Goal: Book appointment/travel/reservation

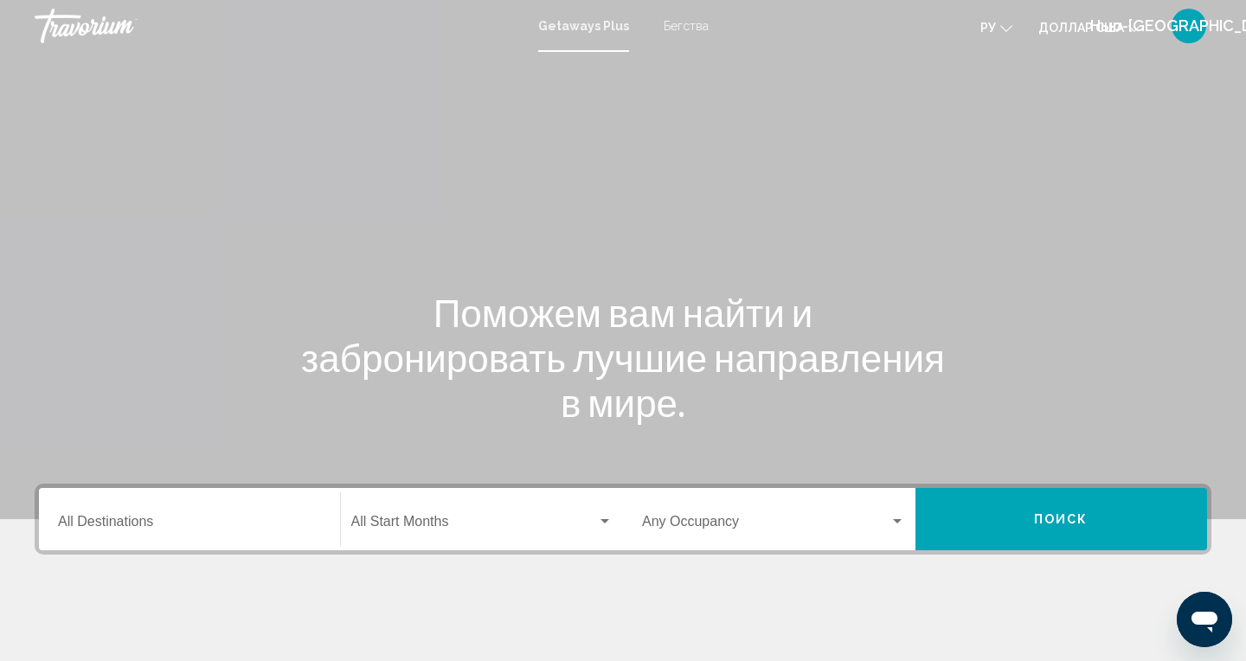
click at [696, 42] on div "Getaways Plus Бегства ру English Español Français Italiano Português русский до…" at bounding box center [623, 26] width 1246 height 36
click at [671, 29] on font "Бегства" at bounding box center [686, 26] width 45 height 14
click at [138, 517] on input "Destination All Destinations" at bounding box center [189, 525] width 263 height 16
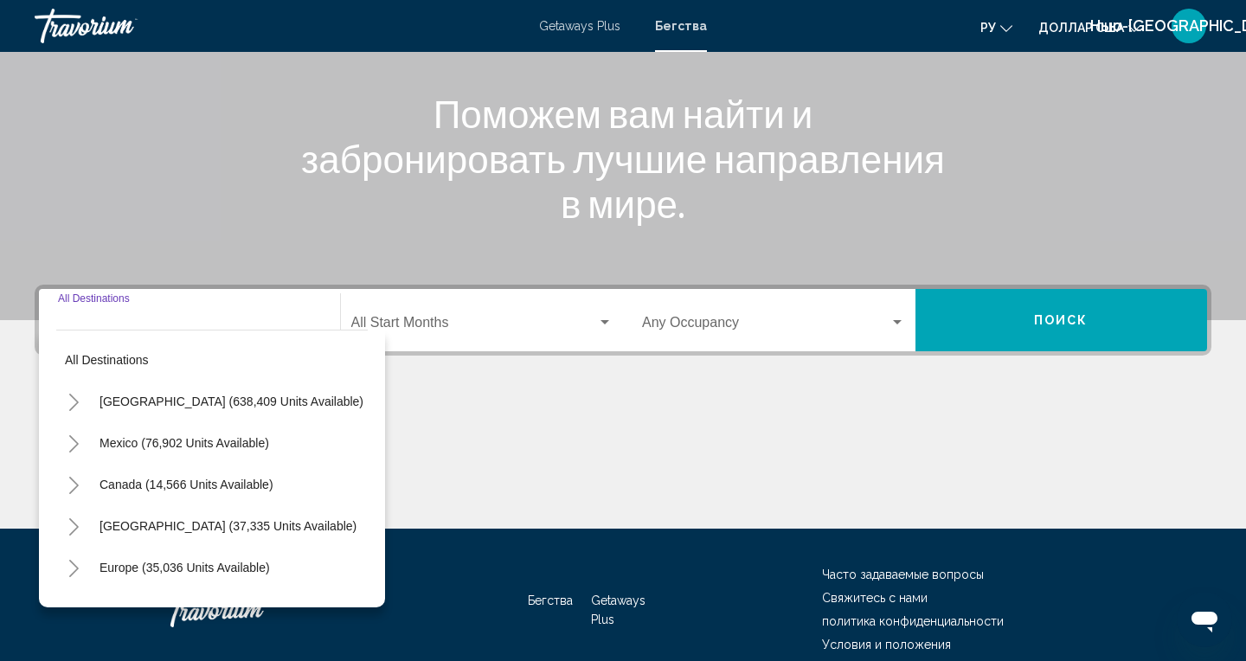
scroll to position [279, 0]
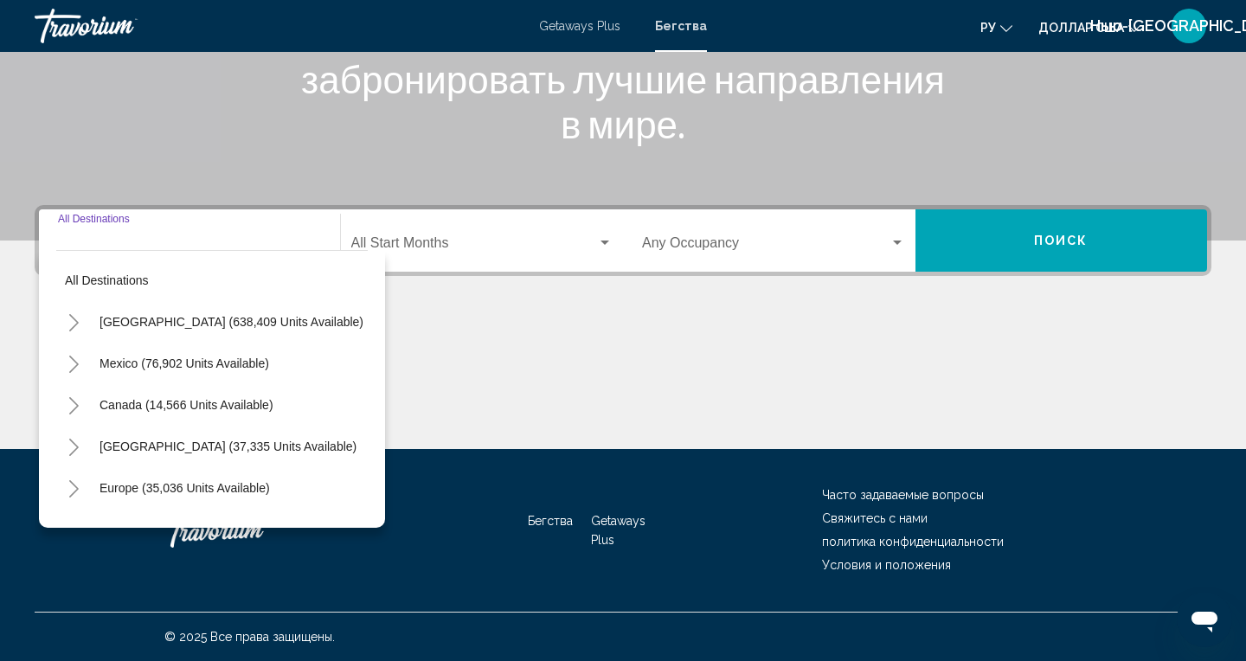
click at [73, 492] on icon "Toggle Europe (35,036 units available)" at bounding box center [74, 488] width 10 height 17
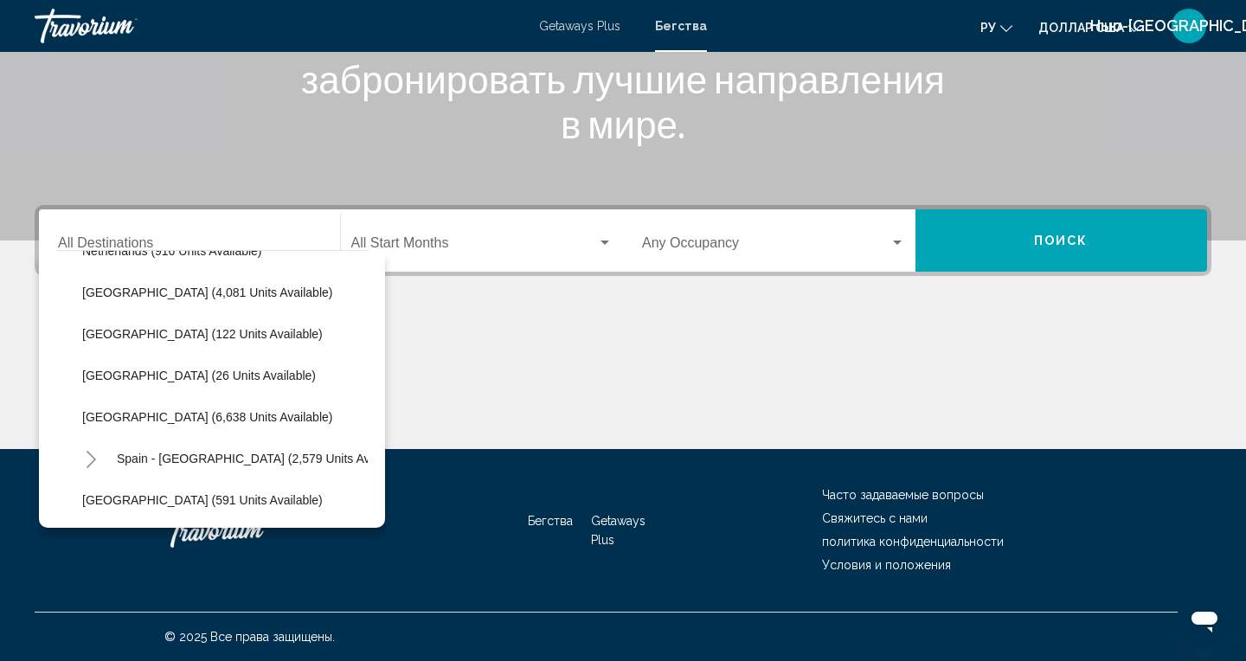
scroll to position [782, 0]
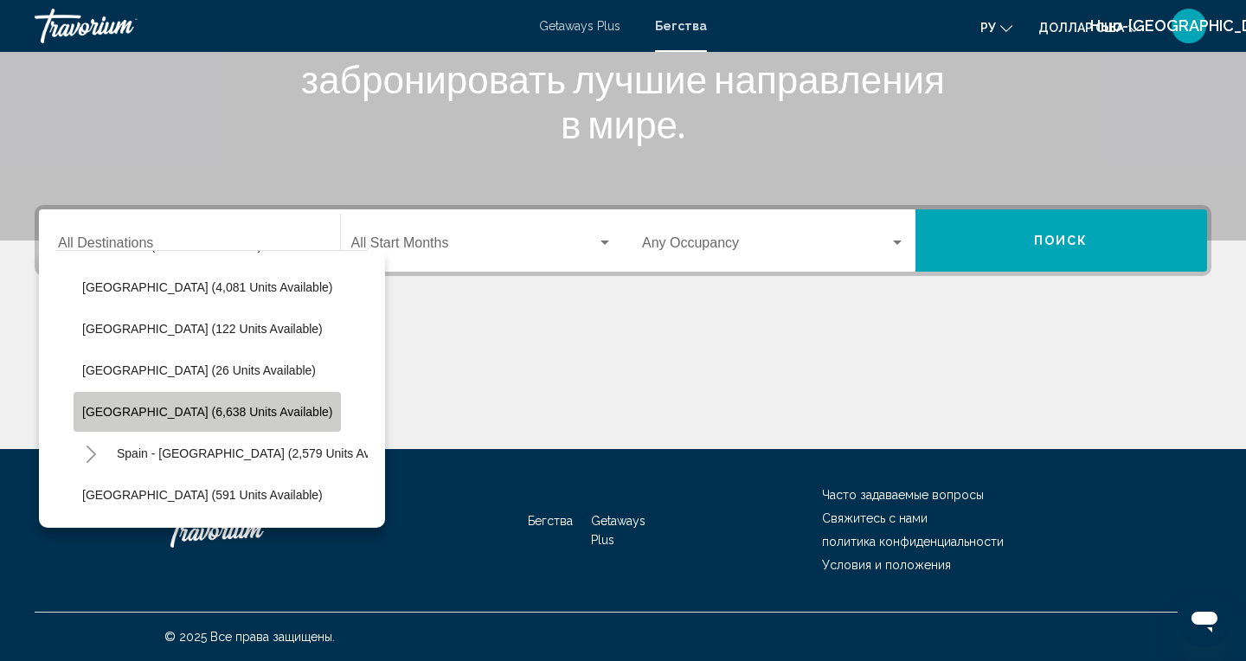
click at [207, 416] on span "[GEOGRAPHIC_DATA] (6,638 units available)" at bounding box center [207, 412] width 250 height 14
type input "**********"
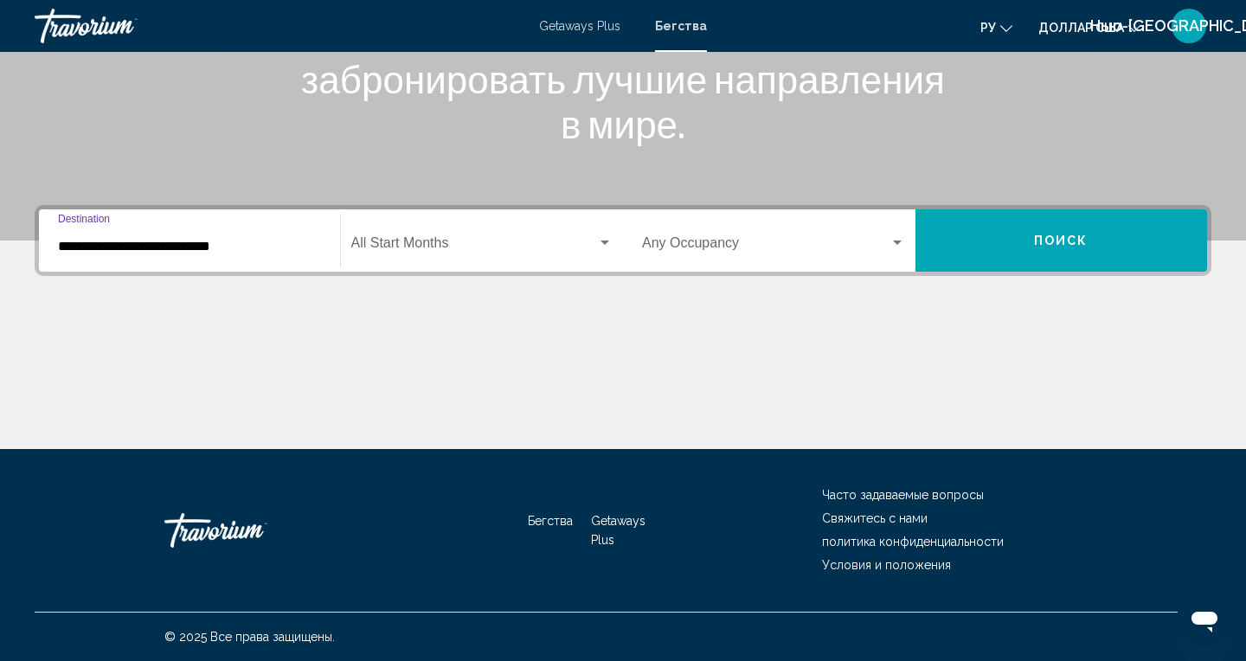
click at [722, 250] on span "Search widget" at bounding box center [765, 247] width 247 height 16
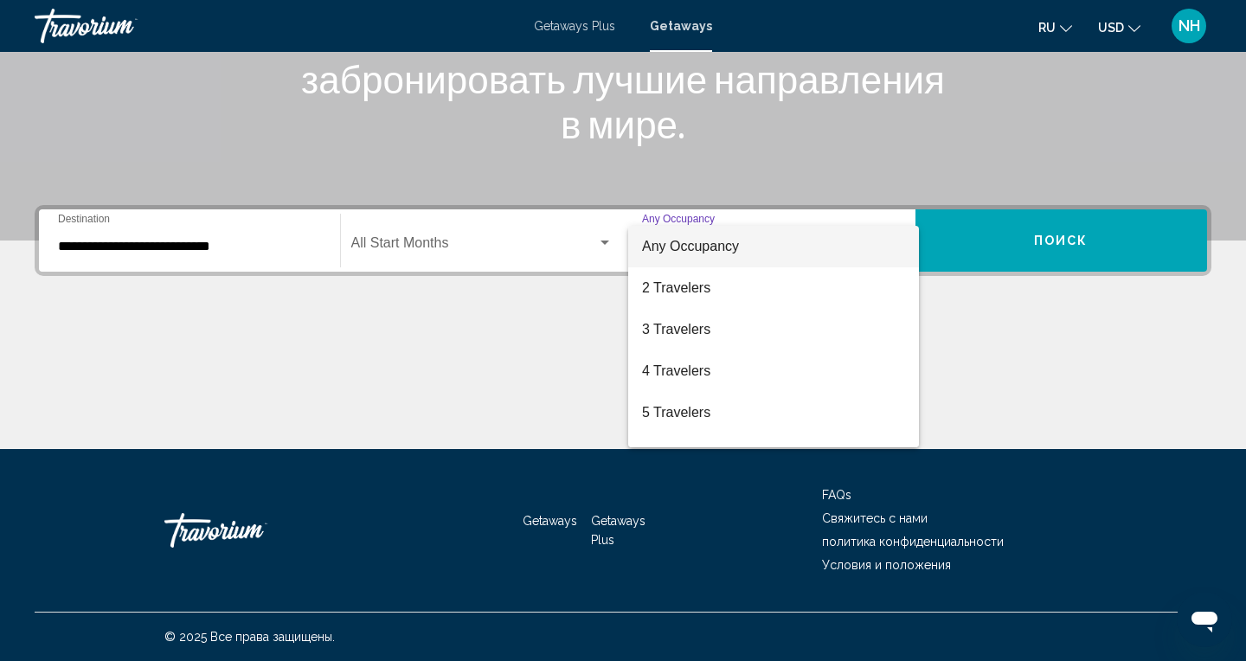
click at [1051, 256] on div at bounding box center [623, 330] width 1246 height 661
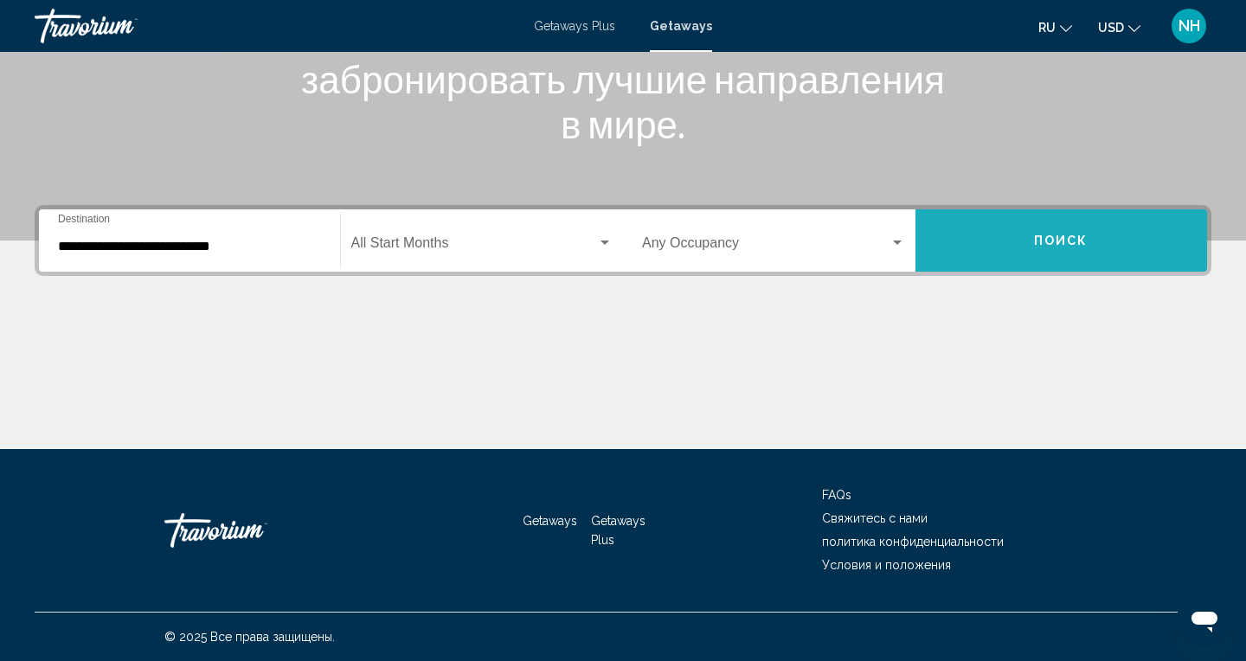
click at [1042, 262] on button "Поиск" at bounding box center [1061, 240] width 292 height 62
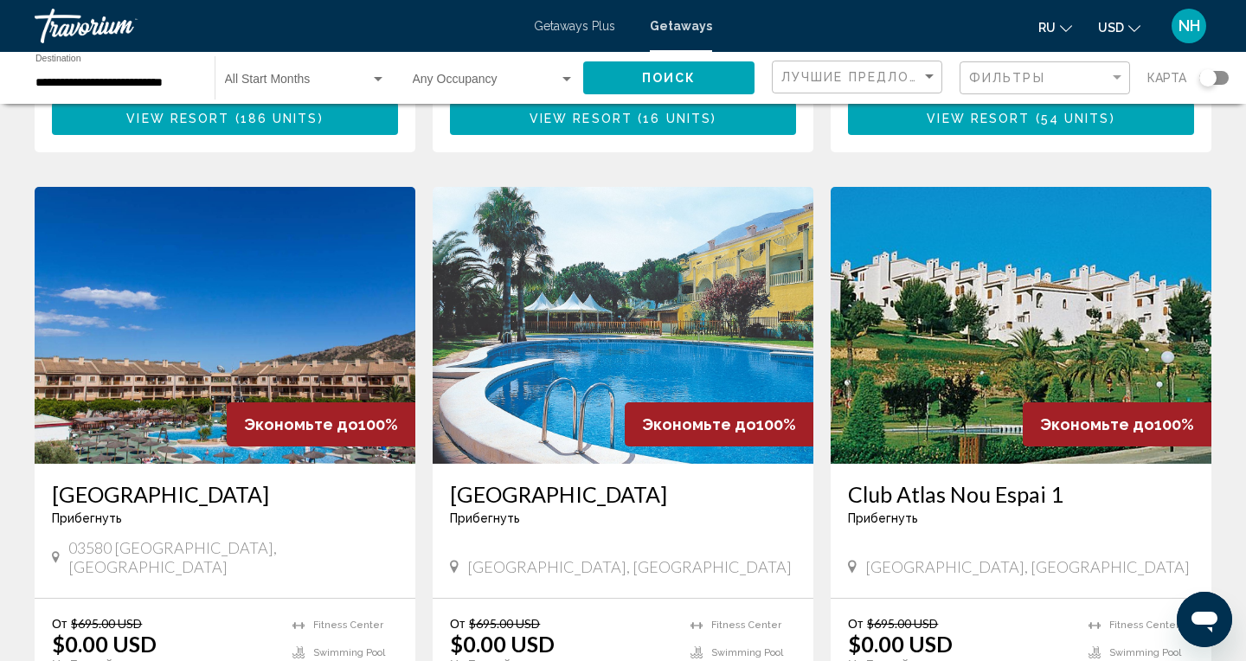
scroll to position [1247, 0]
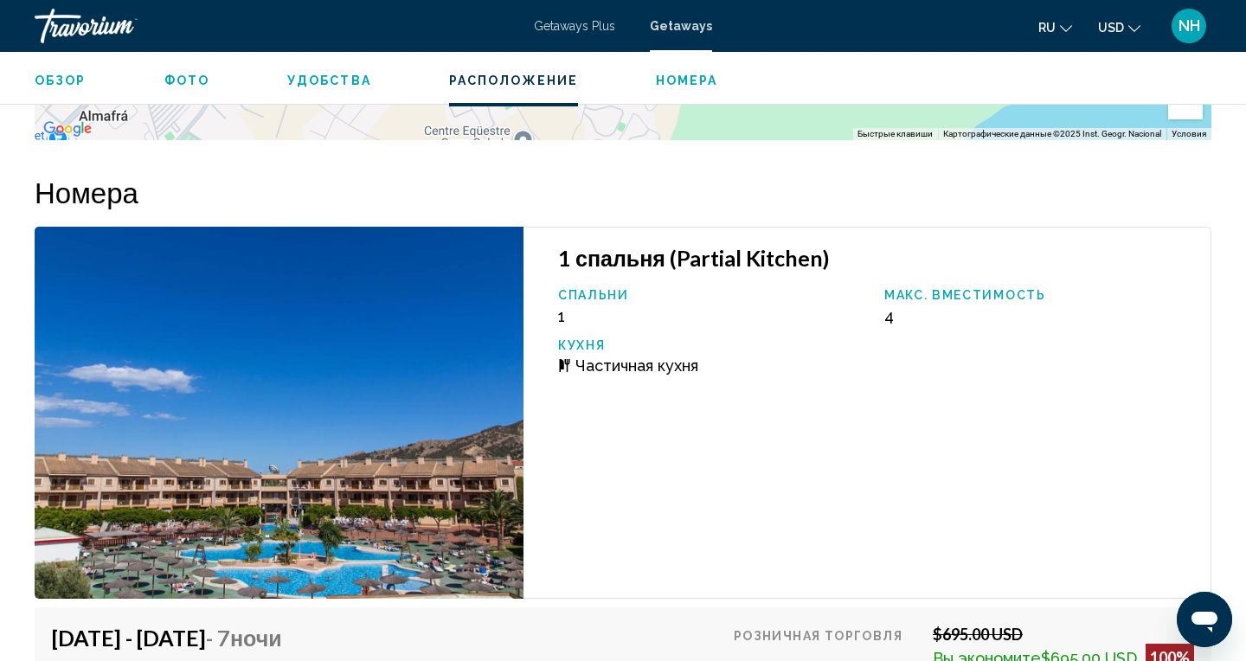
scroll to position [2806, 0]
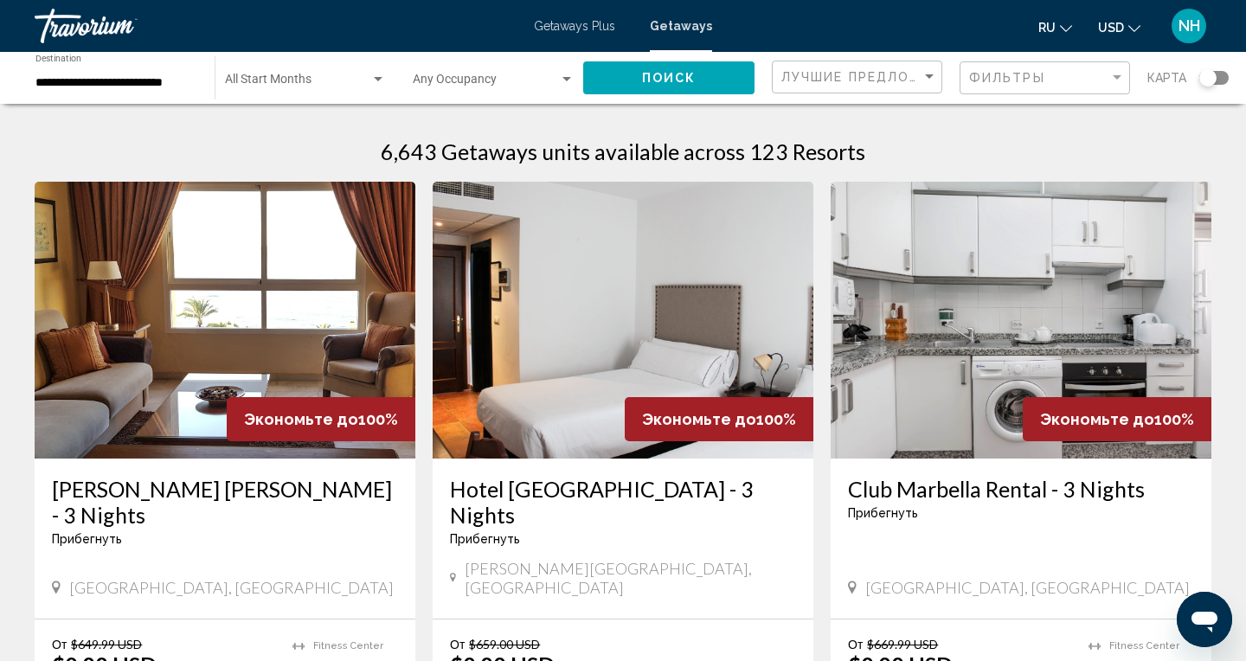
click at [371, 80] on div "Search widget" at bounding box center [378, 80] width 16 height 14
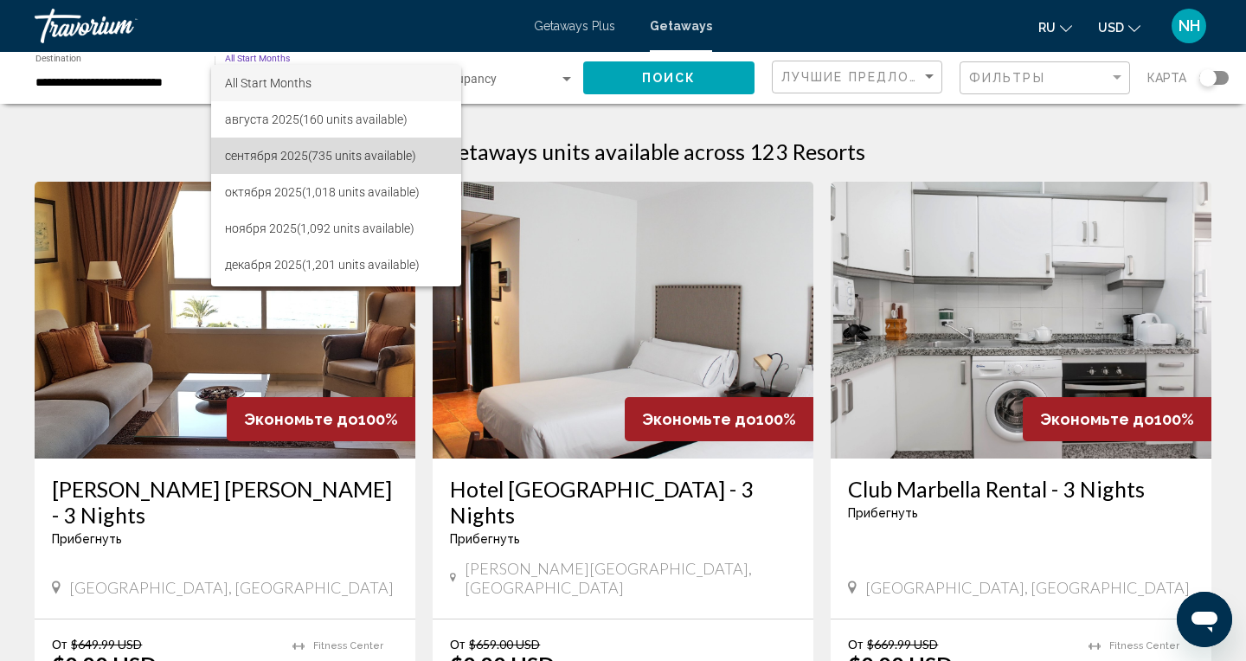
click at [373, 164] on span "сентября 2025 (735 units available)" at bounding box center [336, 156] width 222 height 36
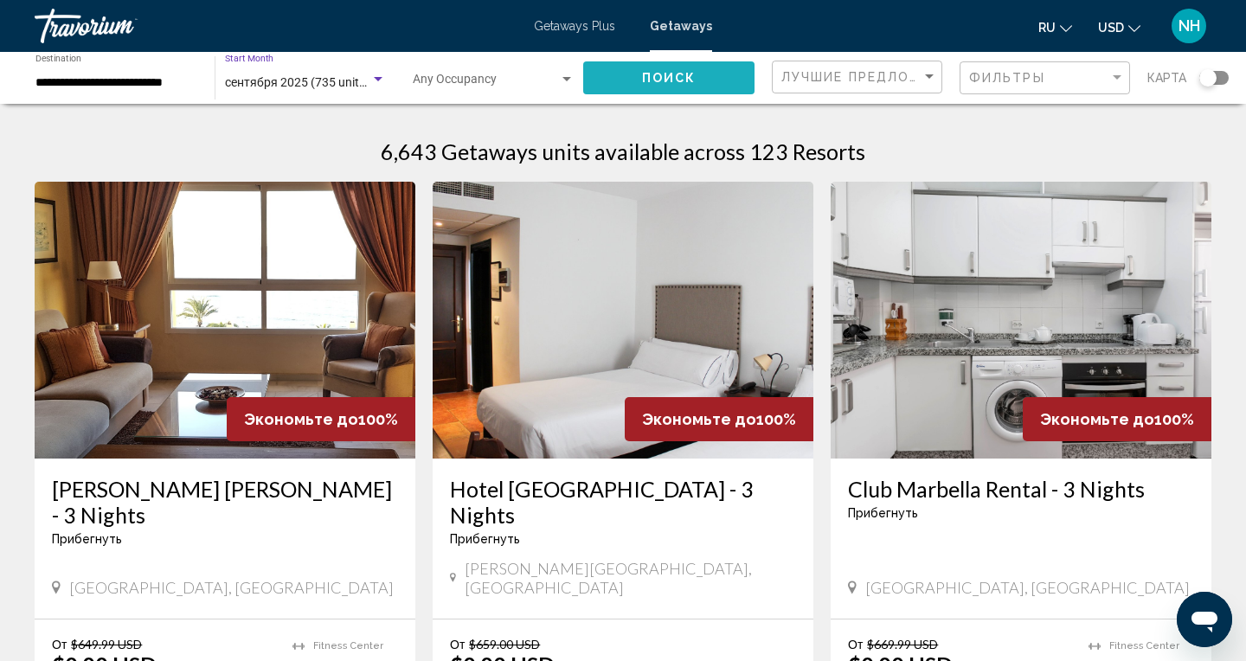
click at [663, 86] on button "Поиск" at bounding box center [668, 77] width 171 height 32
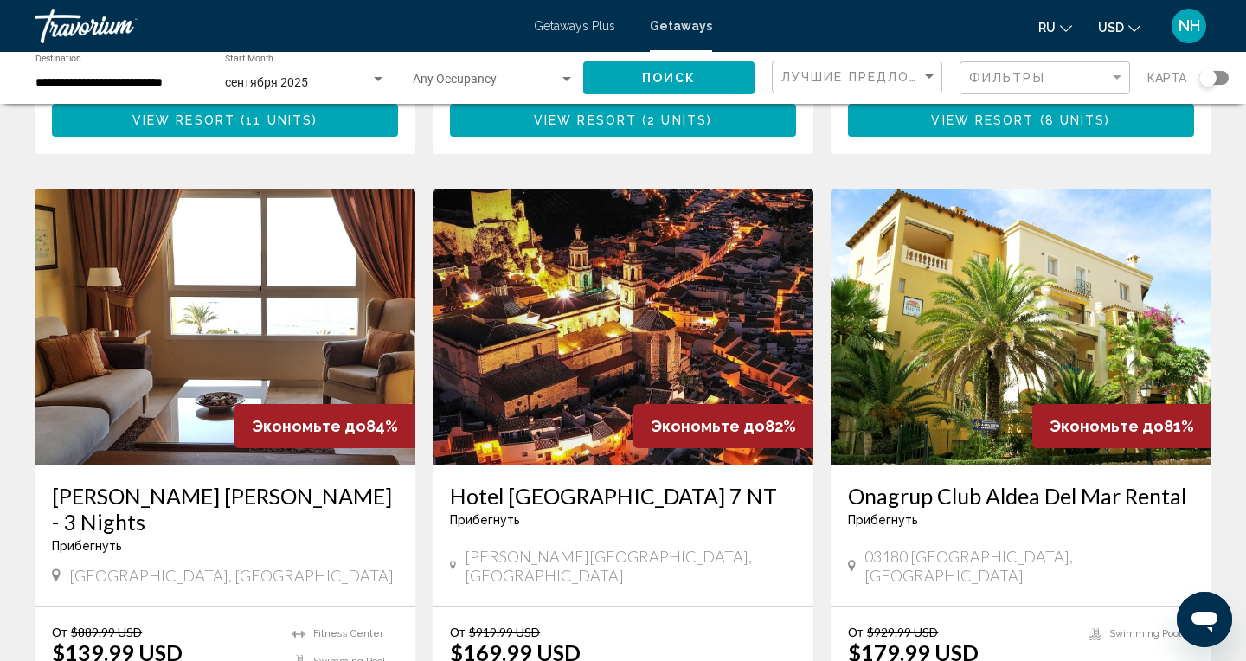
scroll to position [1238, 0]
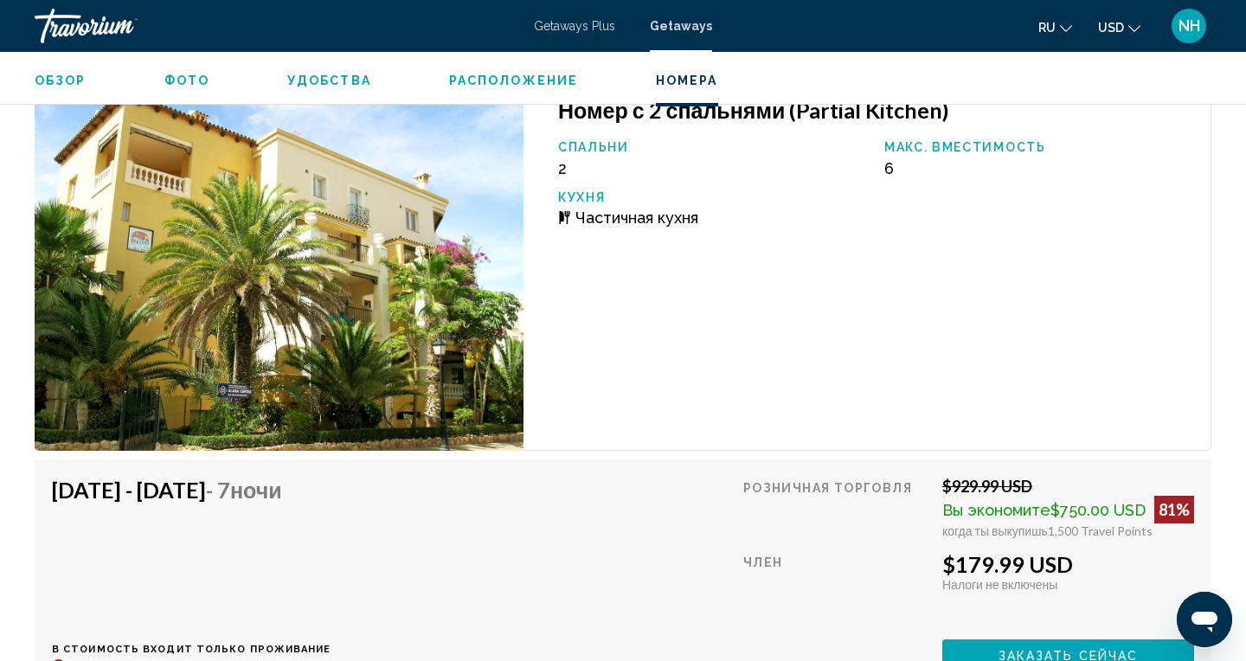
scroll to position [2867, 0]
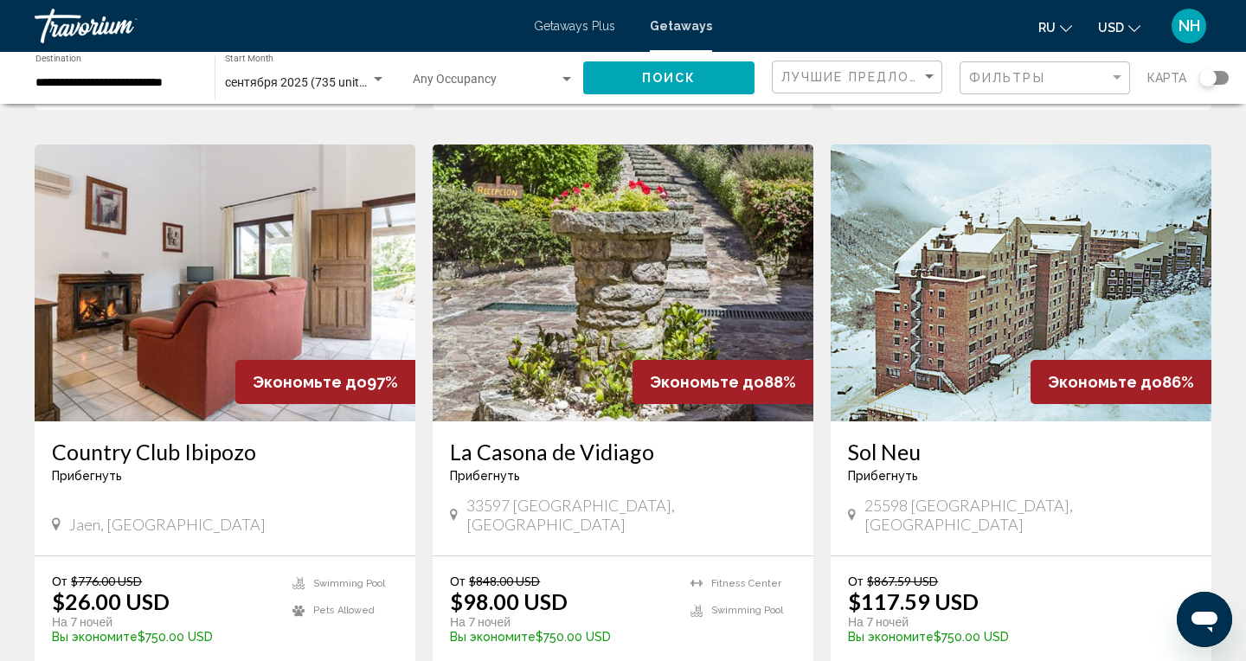
scroll to position [684, 0]
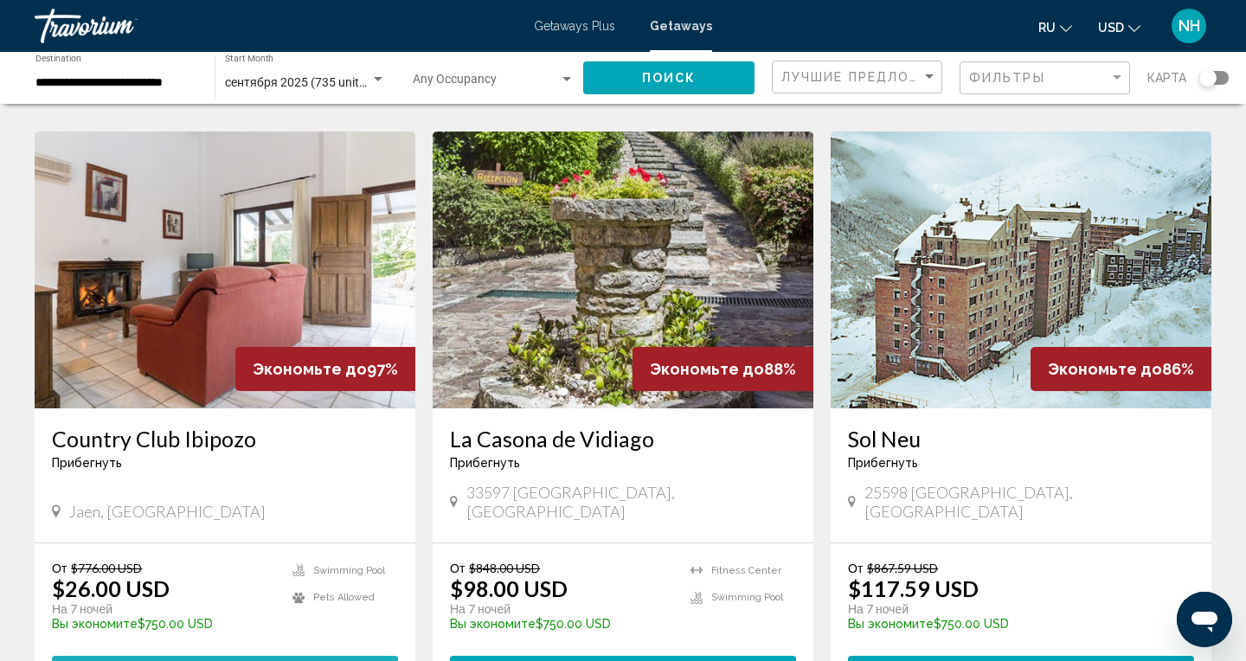
click at [253, 660] on span "11 units" at bounding box center [279, 673] width 67 height 14
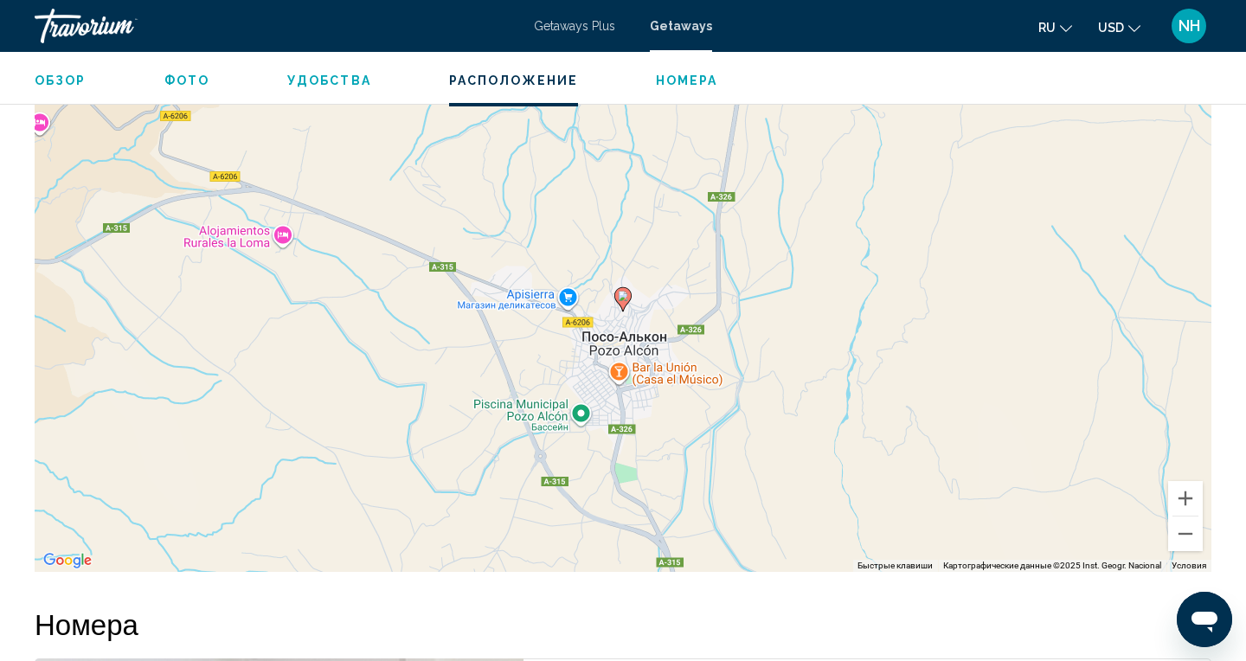
scroll to position [2480, 0]
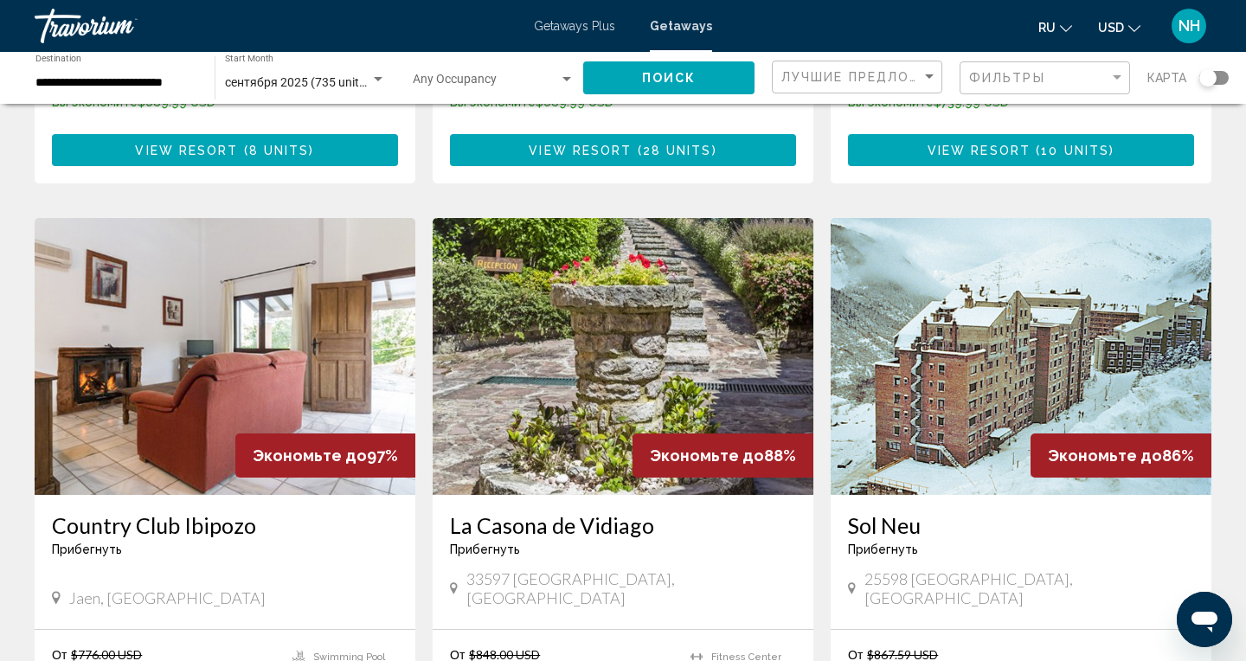
scroll to position [601, 0]
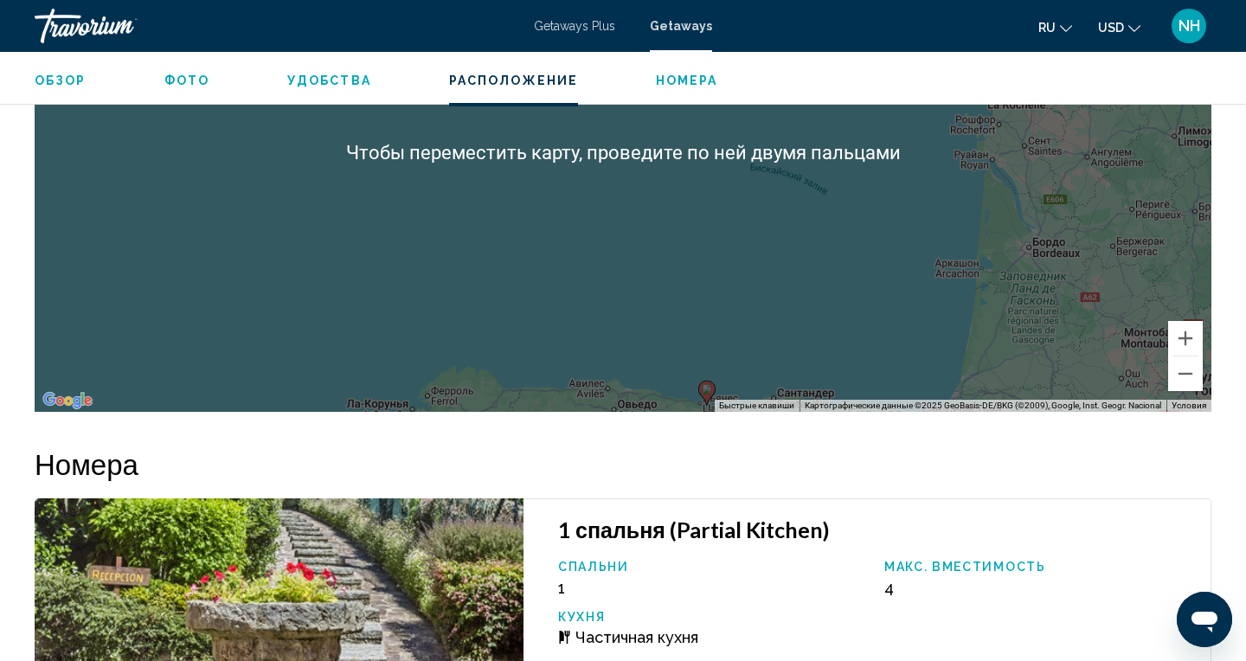
scroll to position [2570, 0]
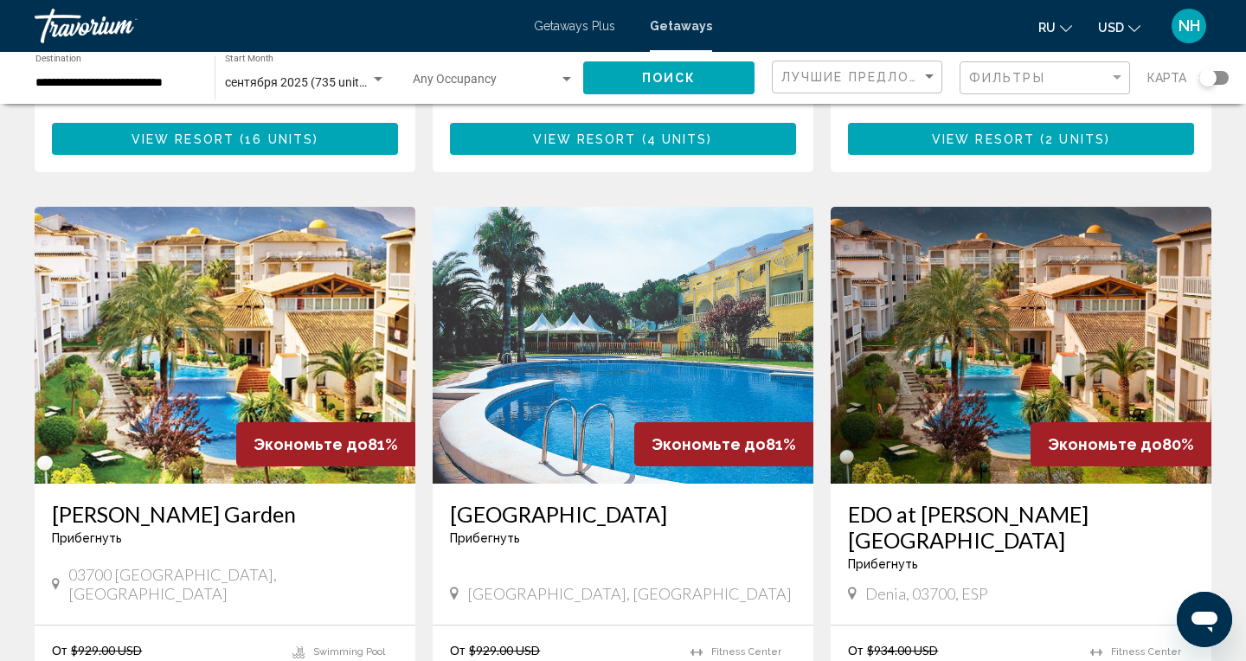
scroll to position [1834, 0]
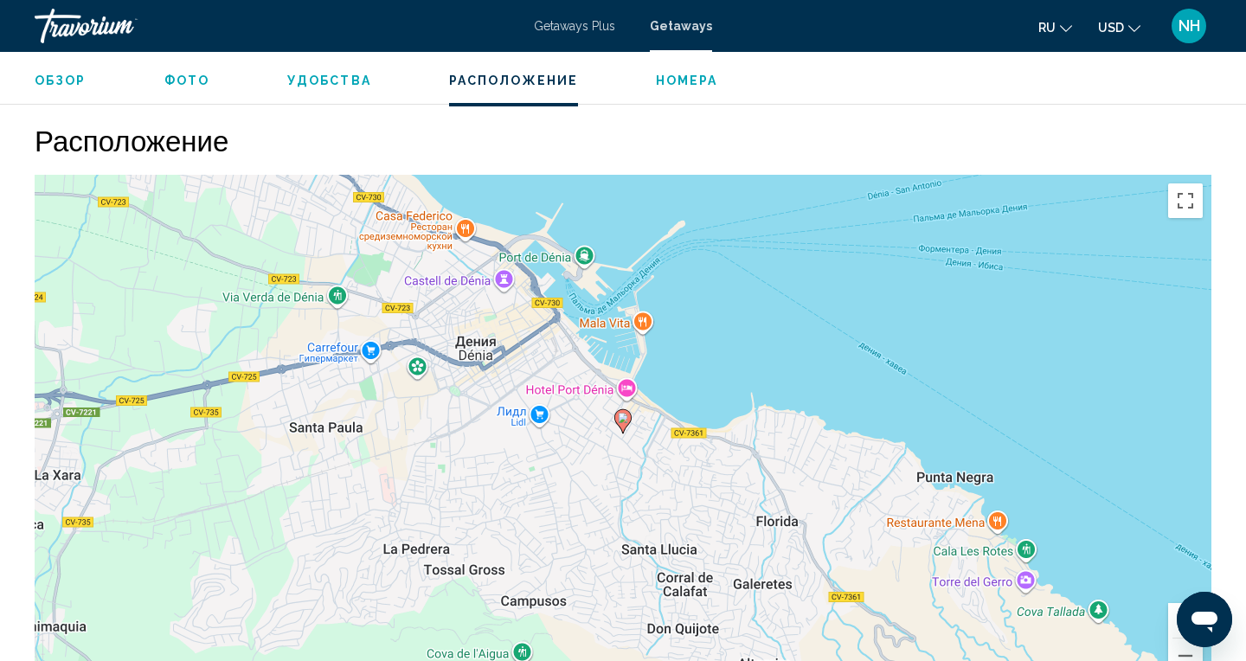
scroll to position [2366, 0]
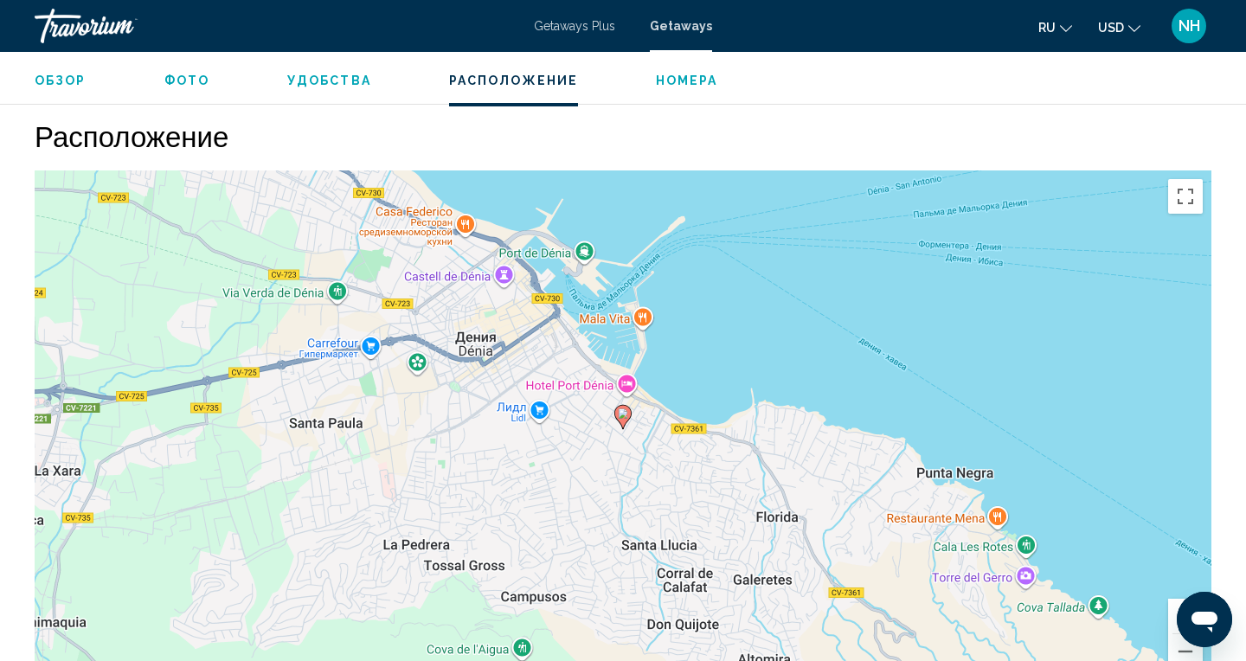
click at [811, 612] on div "Чтобы активировать перетаскивание с помощью клавиатуры, нажмите Alt + Ввод. Пос…" at bounding box center [623, 429] width 1177 height 519
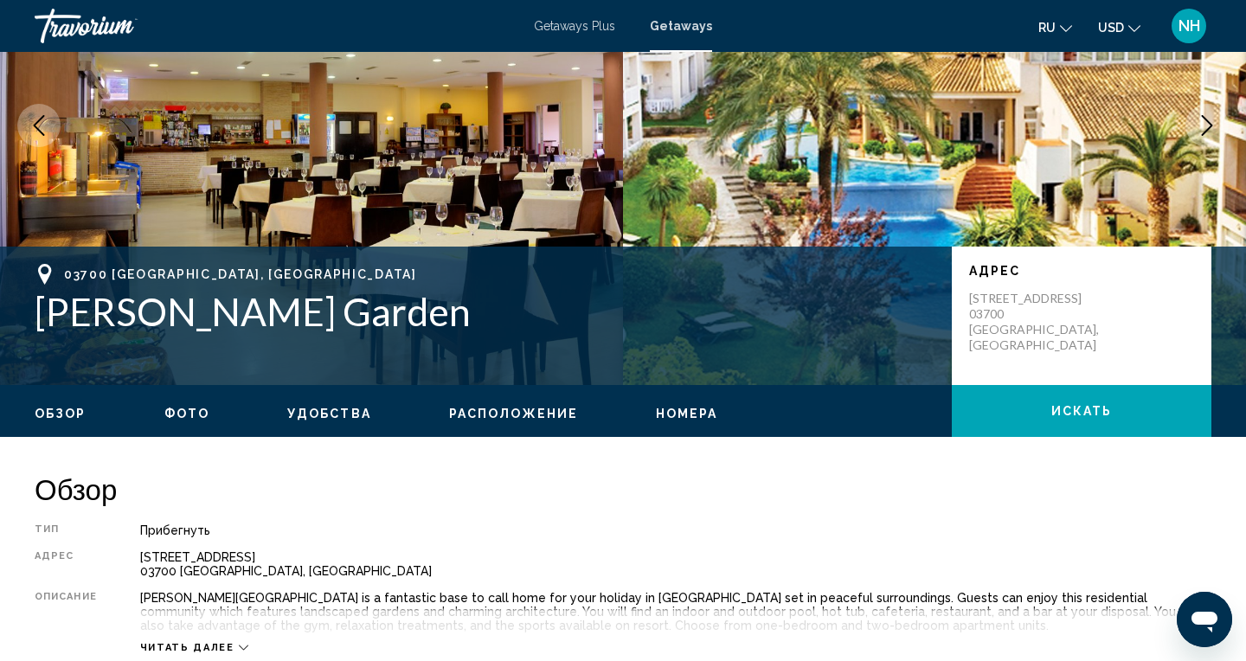
scroll to position [176, 0]
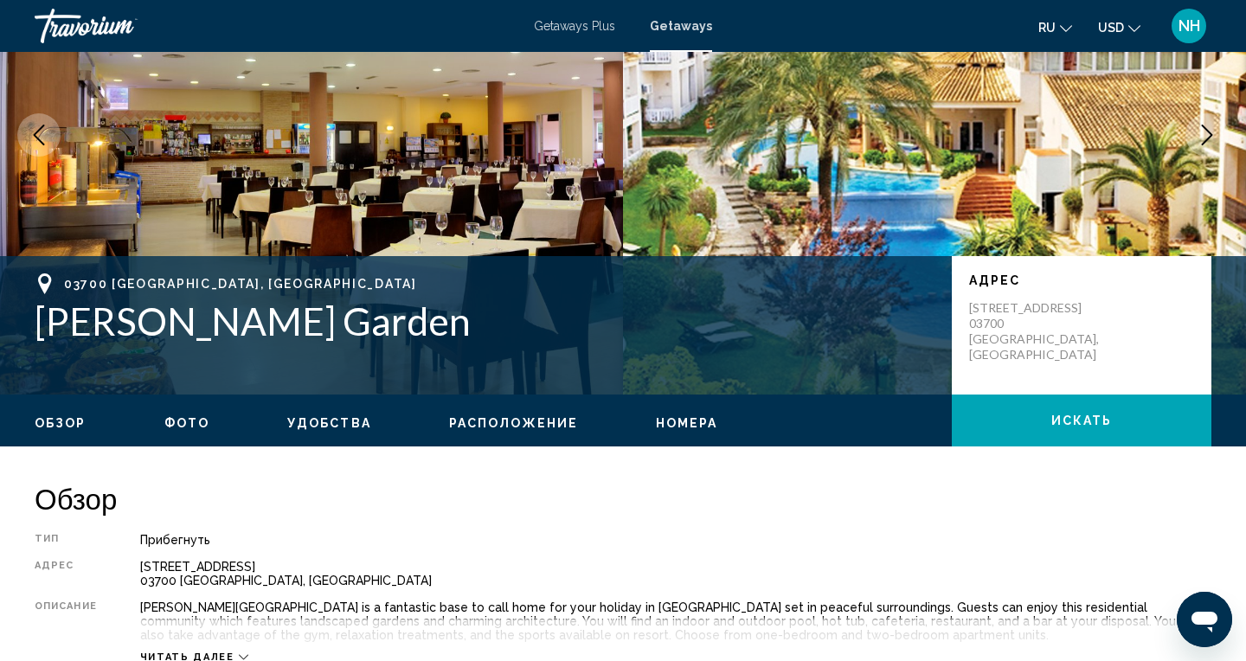
click at [42, 326] on h1 "[PERSON_NAME] Garden" at bounding box center [485, 320] width 900 height 45
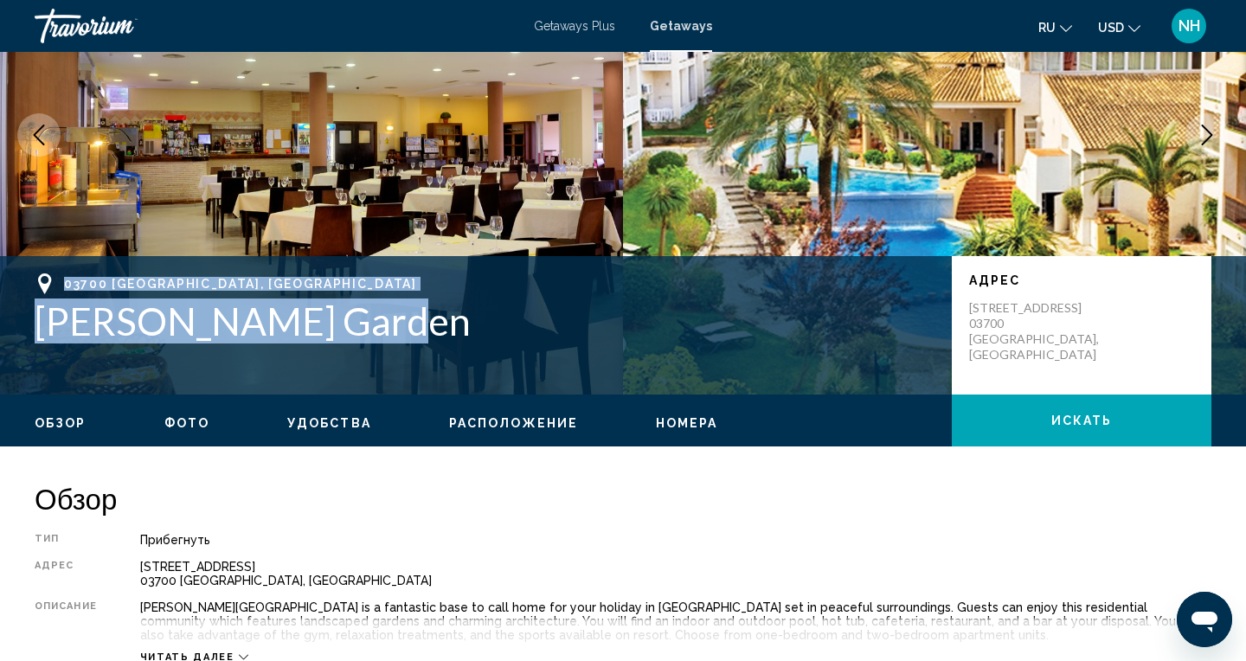
copy div "03700 [GEOGRAPHIC_DATA], [GEOGRAPHIC_DATA] [PERSON_NAME][GEOGRAPHIC_DATA]"
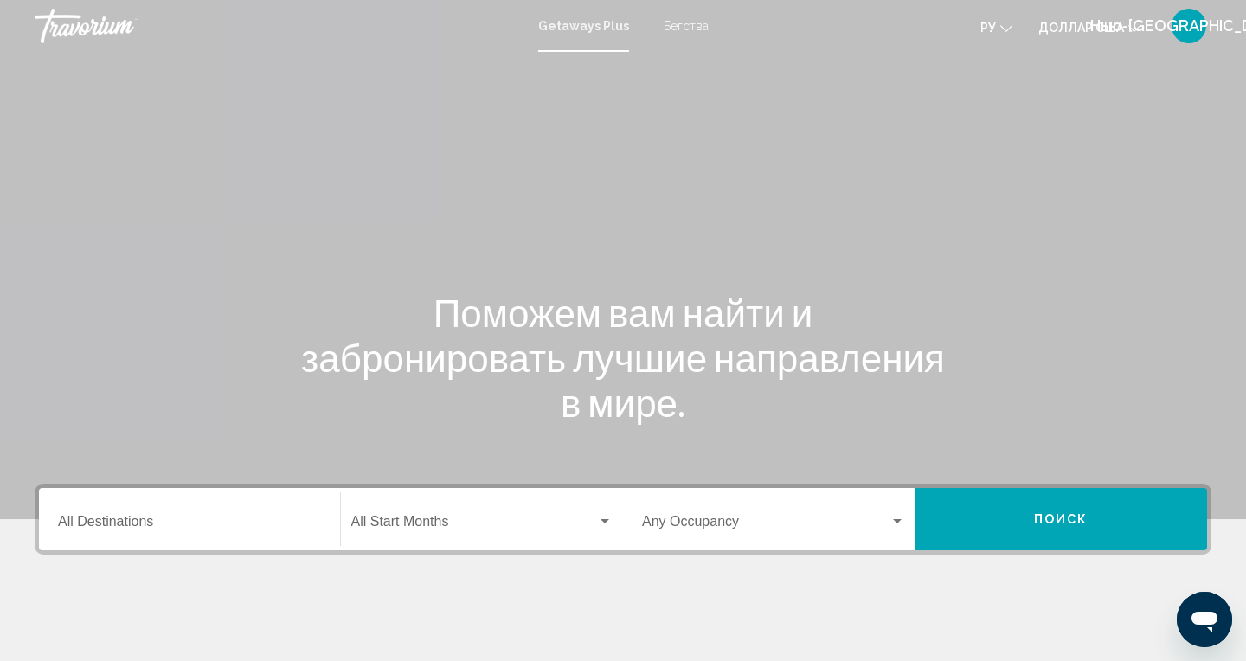
click at [679, 31] on font "Бегства" at bounding box center [686, 26] width 45 height 14
click at [136, 529] on input "Destination All Destinations" at bounding box center [189, 525] width 263 height 16
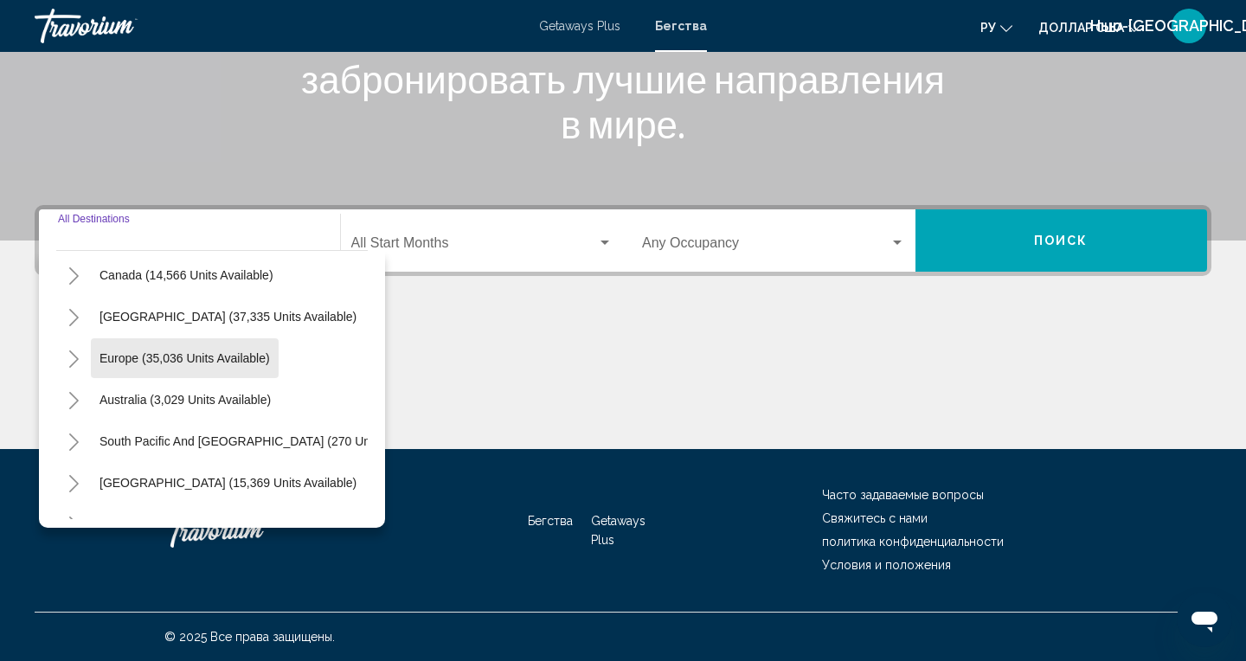
scroll to position [125, 0]
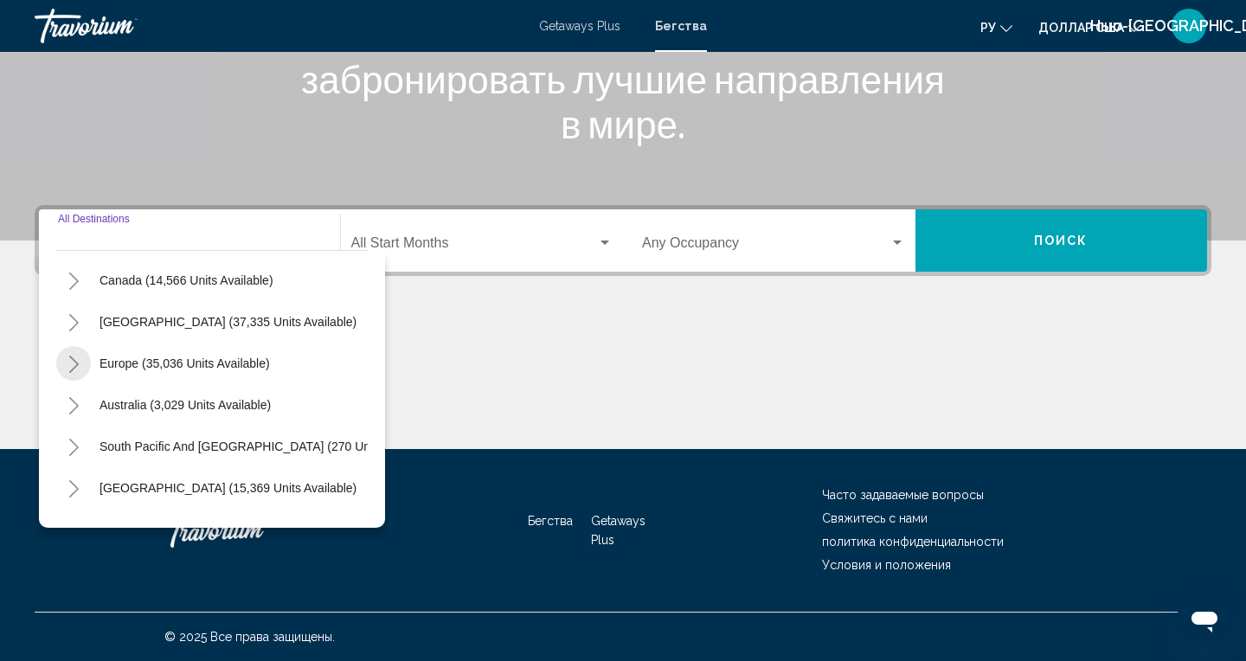
click at [76, 372] on icon "Toggle Europe (35,036 units available)" at bounding box center [73, 364] width 13 height 17
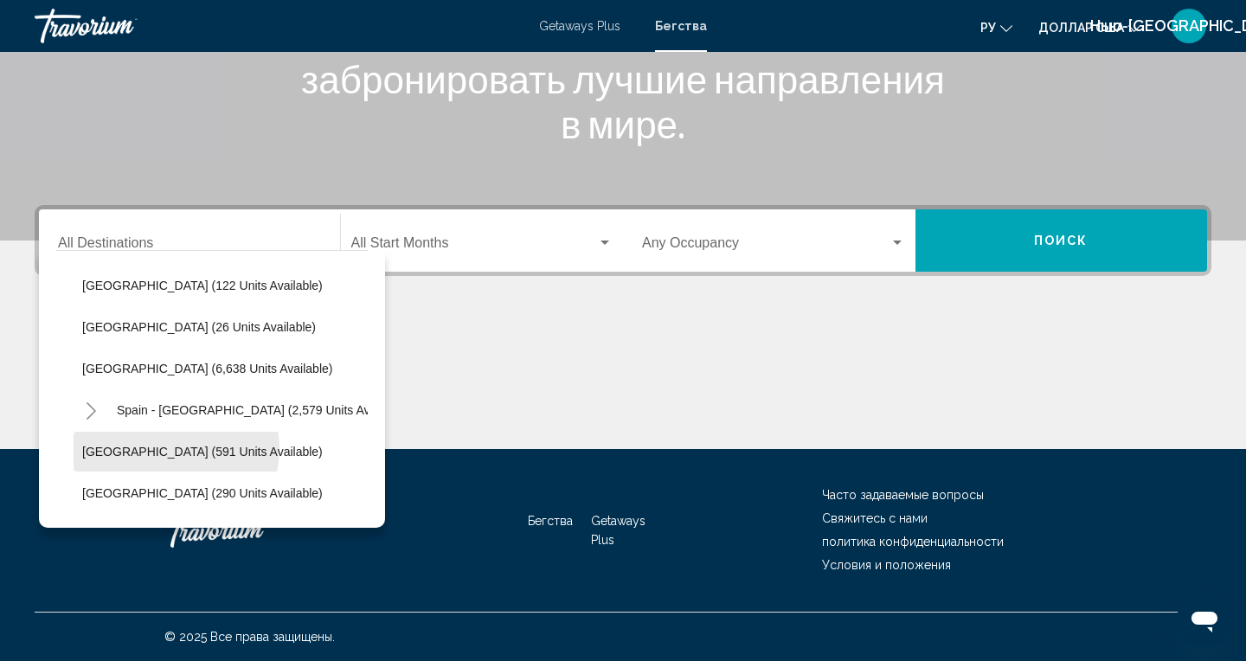
scroll to position [817, 0]
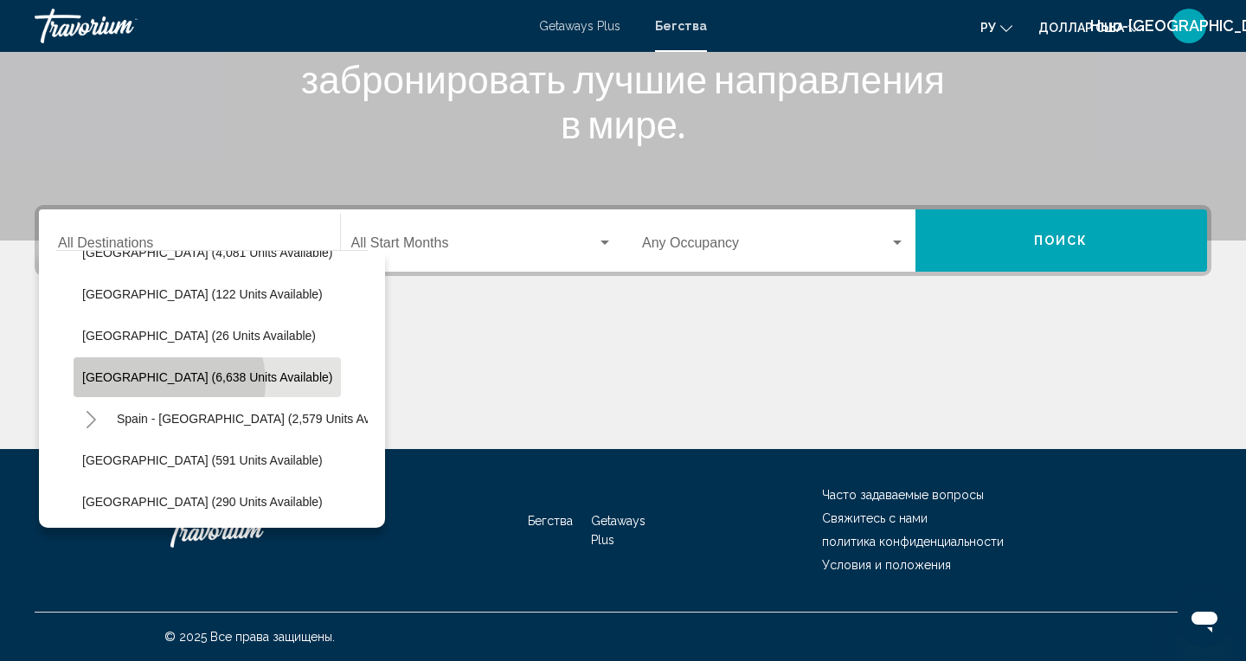
click at [168, 382] on span "[GEOGRAPHIC_DATA] (6,638 units available)" at bounding box center [207, 377] width 250 height 14
type input "**********"
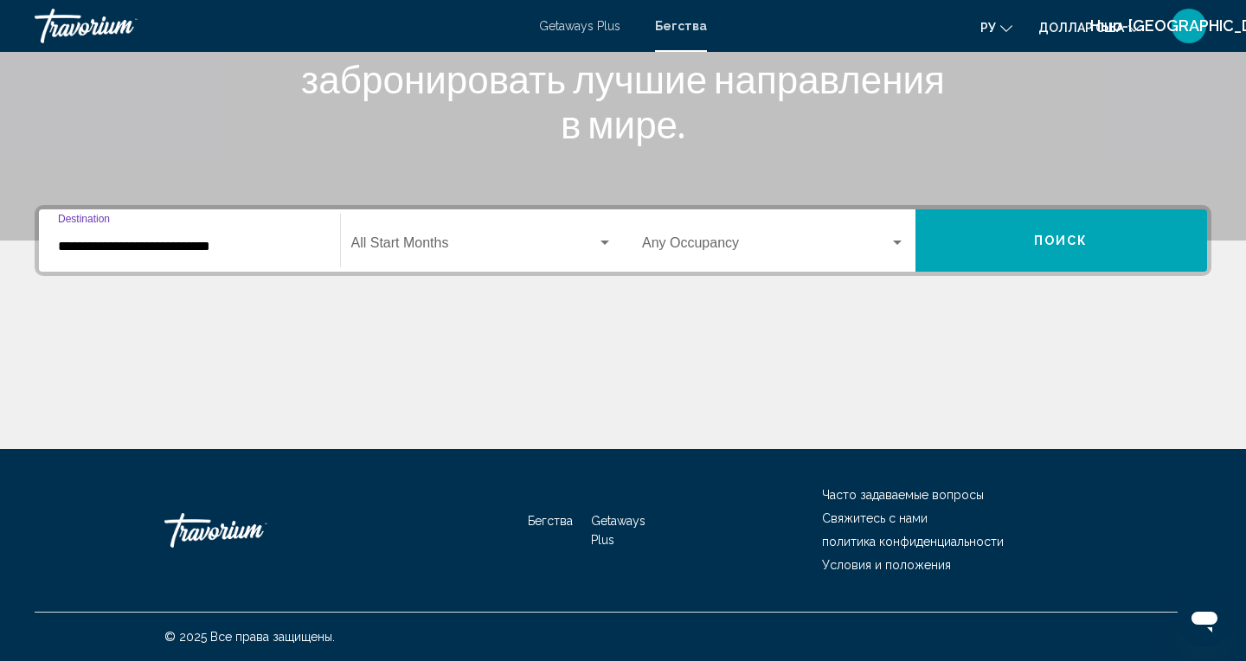
click at [505, 253] on span "Search widget" at bounding box center [474, 247] width 247 height 16
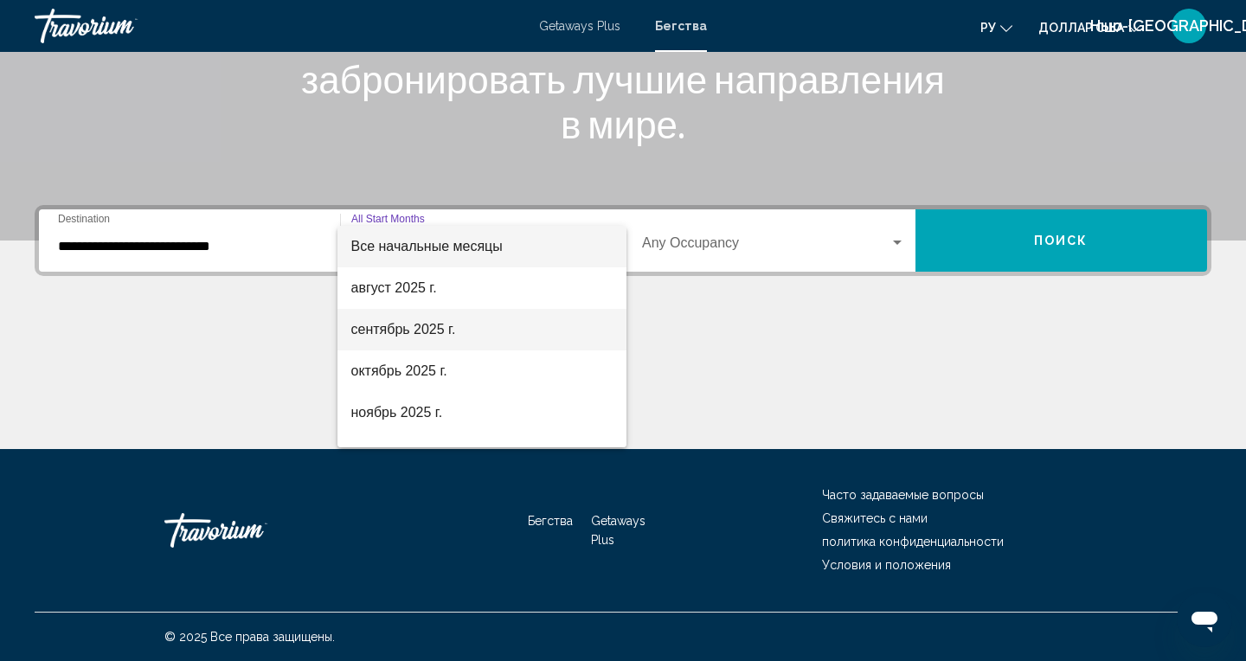
click at [425, 343] on span "сентябрь 2025 г." at bounding box center [482, 330] width 262 height 42
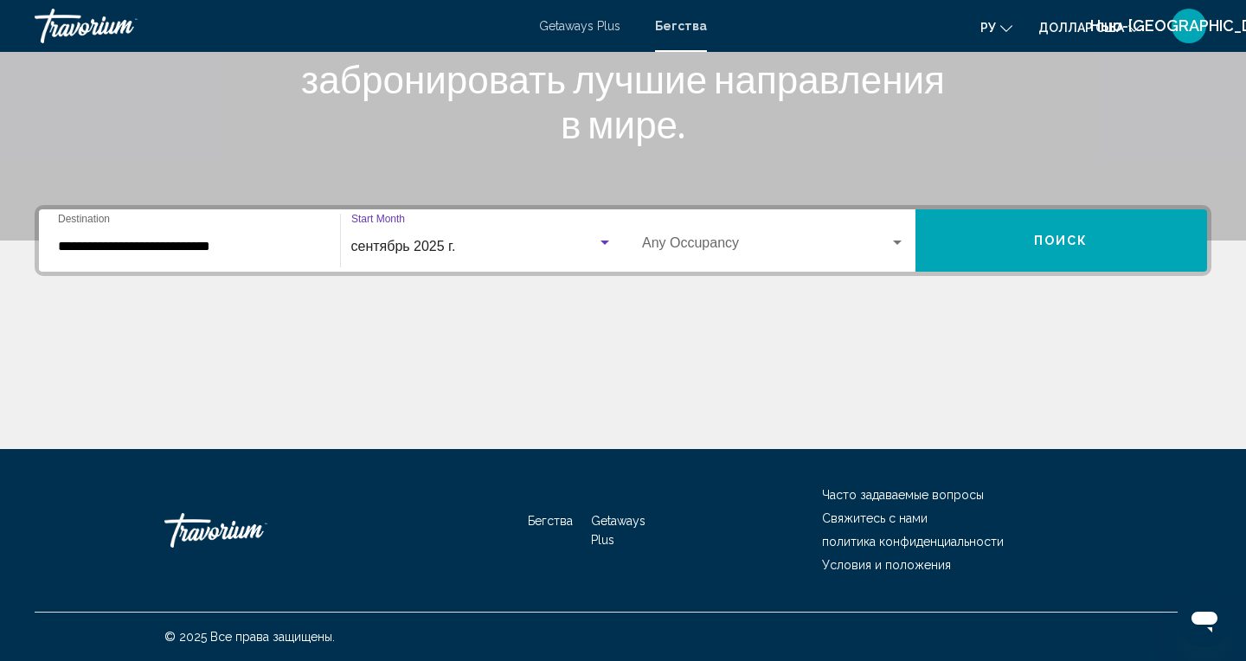
click at [1047, 247] on span "Поиск" at bounding box center [1061, 241] width 55 height 14
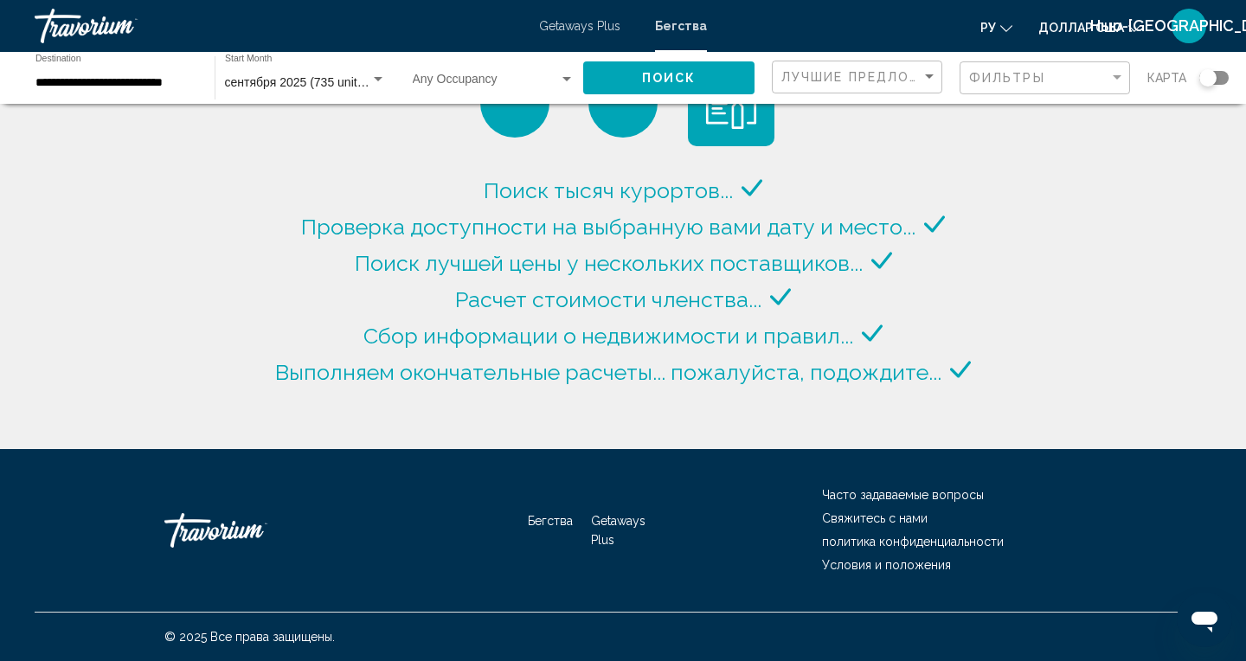
click at [557, 89] on span "Search widget" at bounding box center [486, 83] width 146 height 14
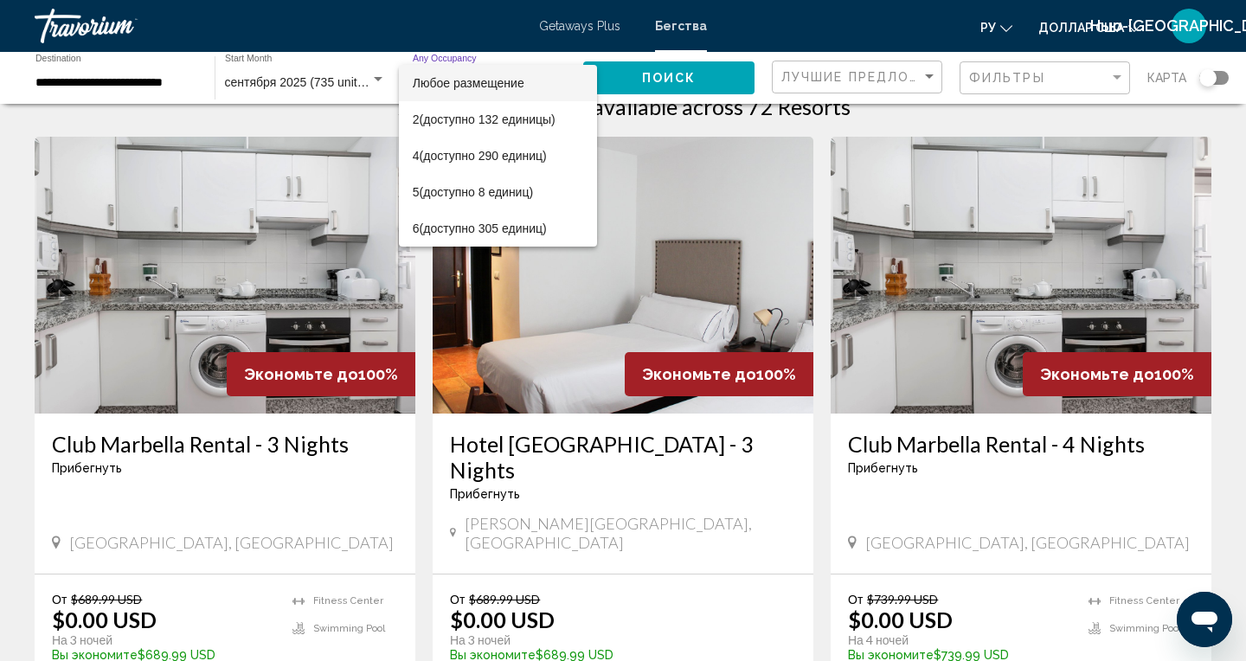
scroll to position [46, 0]
click at [526, 240] on span "6 (доступно 305 единиц)" at bounding box center [498, 228] width 170 height 36
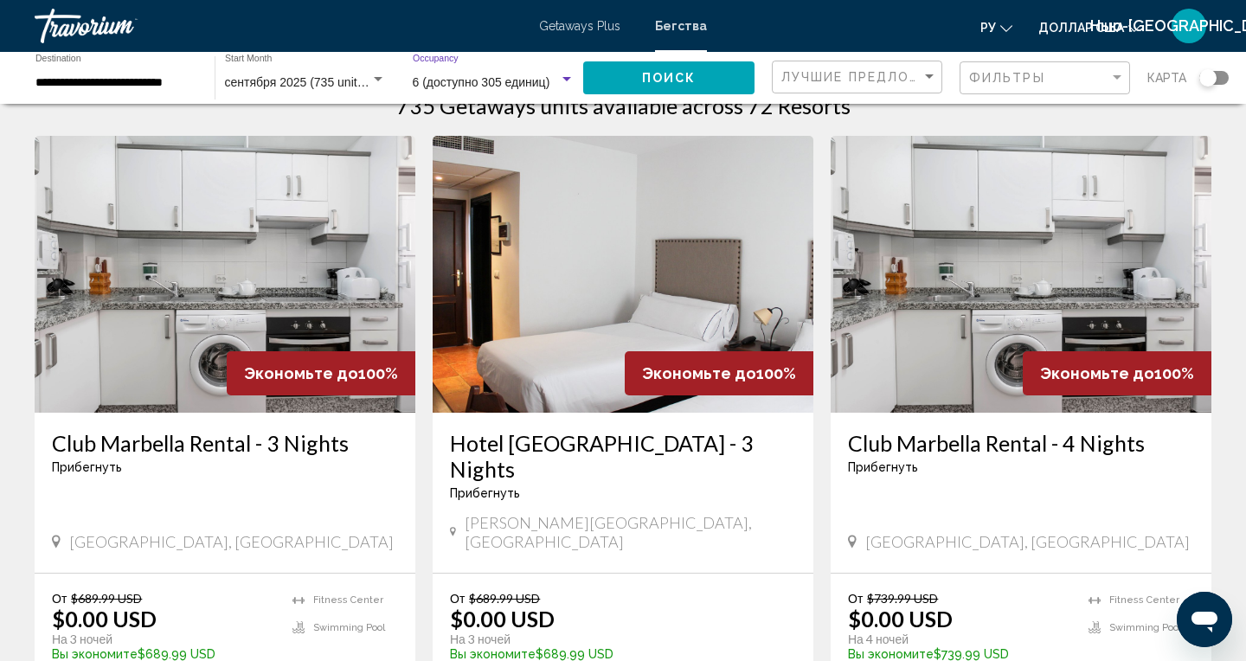
click at [696, 92] on button "Поиск" at bounding box center [668, 77] width 171 height 32
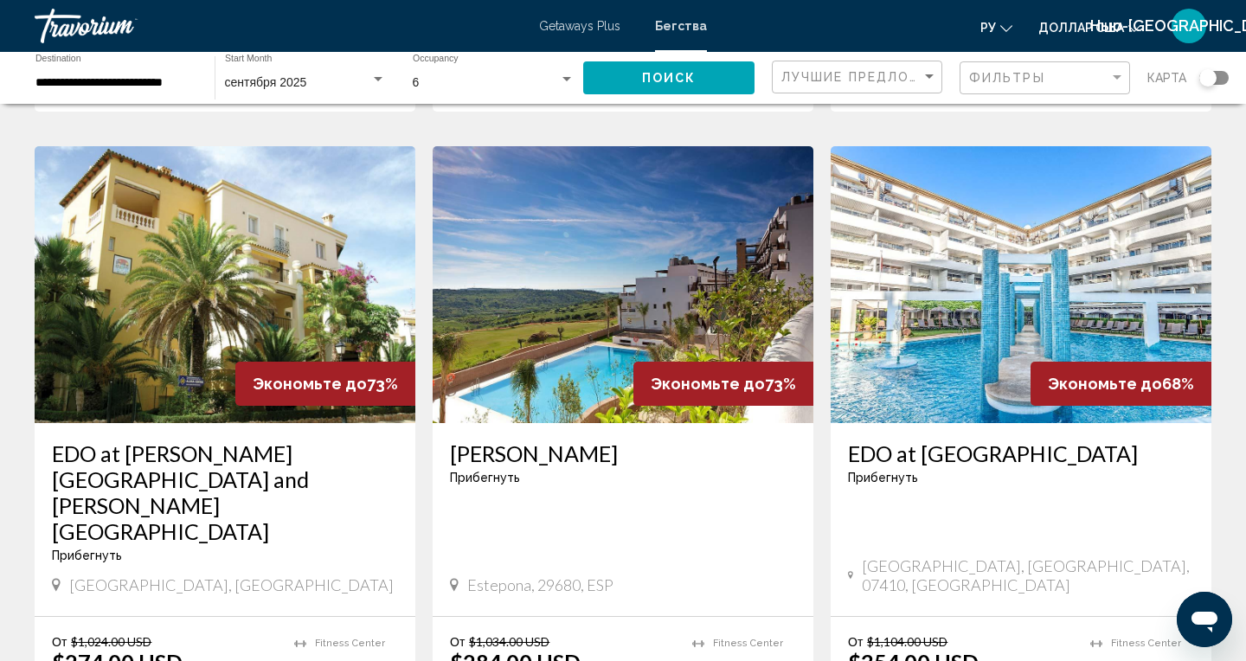
scroll to position [1243, 0]
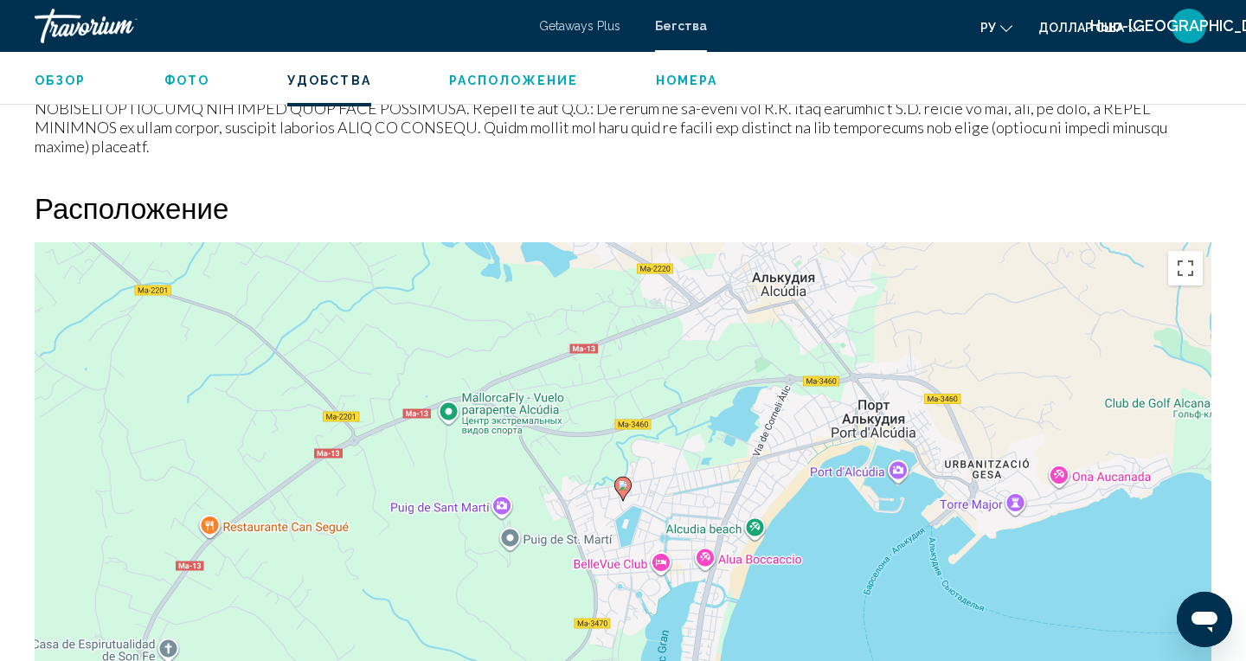
scroll to position [2082, 0]
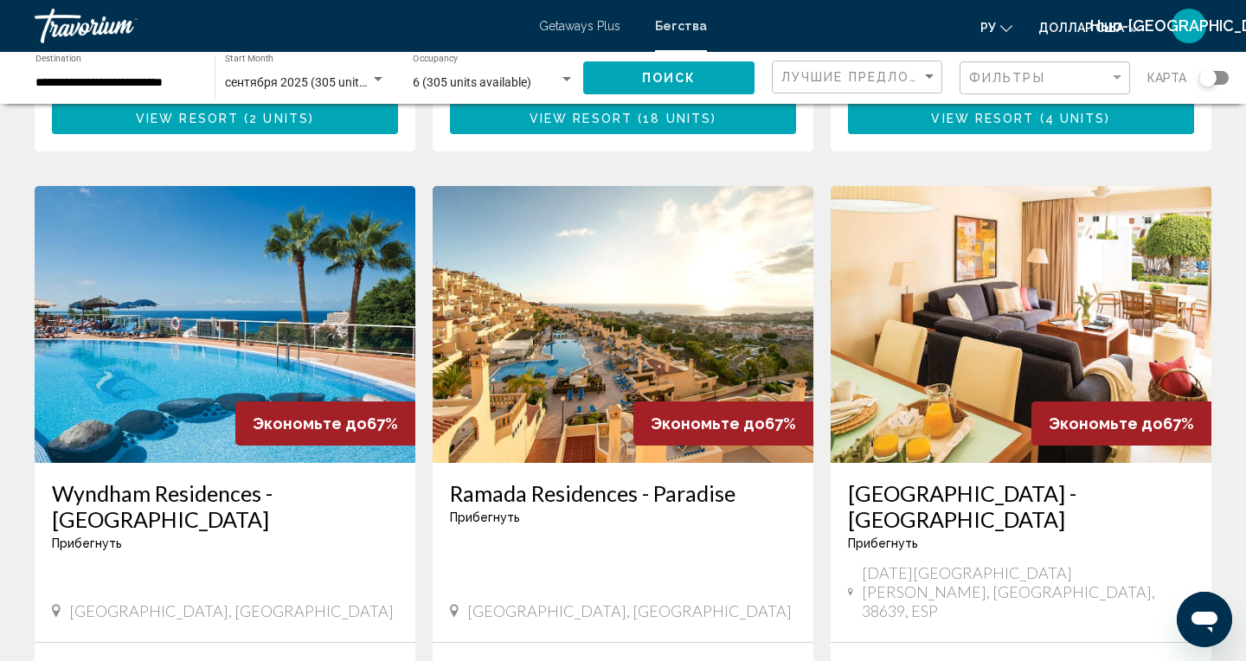
scroll to position [1876, 0]
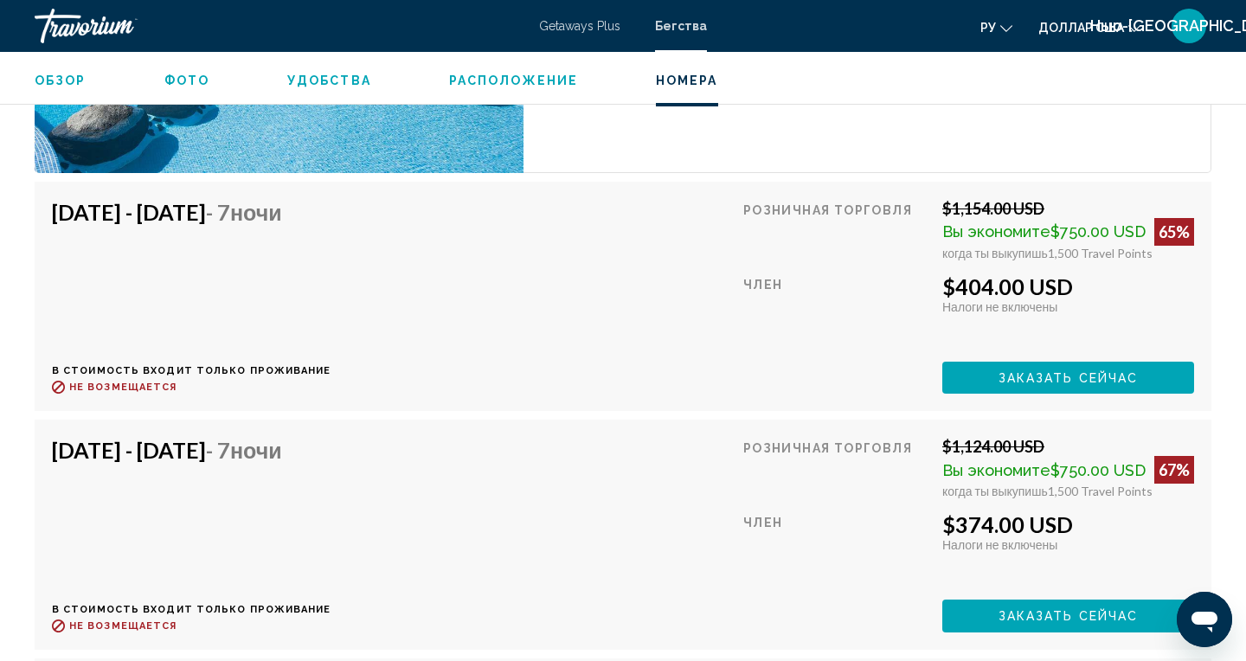
scroll to position [3209, 0]
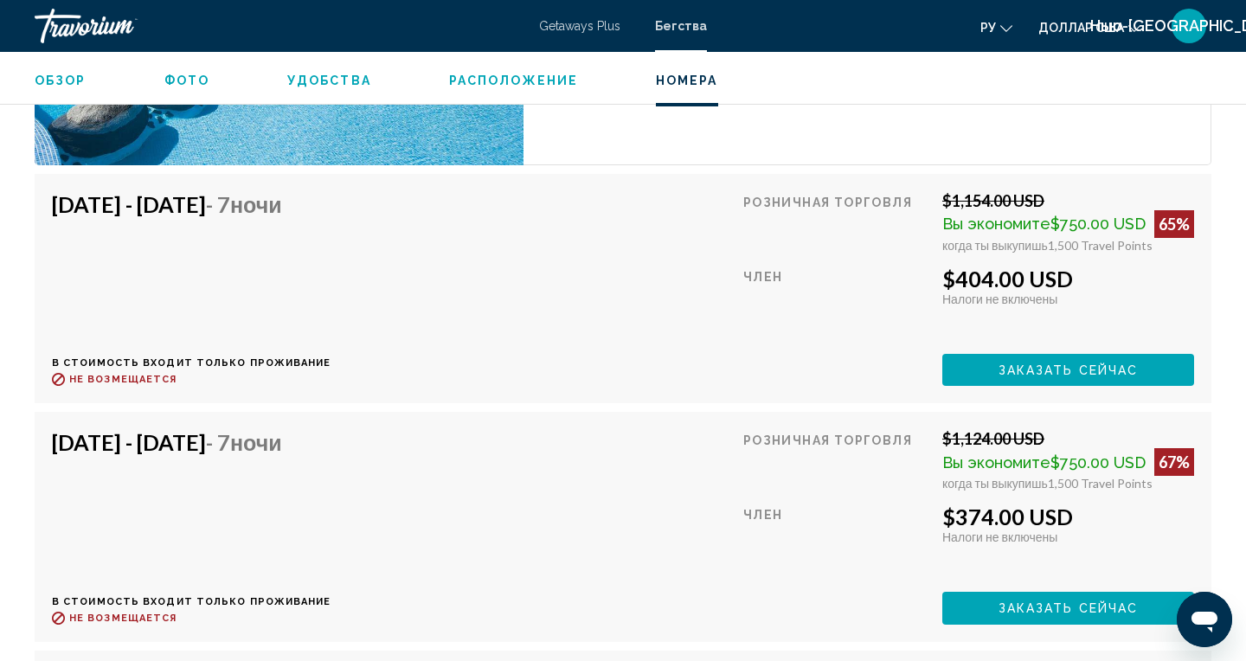
click at [1036, 377] on span "Заказать сейчас" at bounding box center [1068, 370] width 140 height 14
